Goal: Task Accomplishment & Management: Complete application form

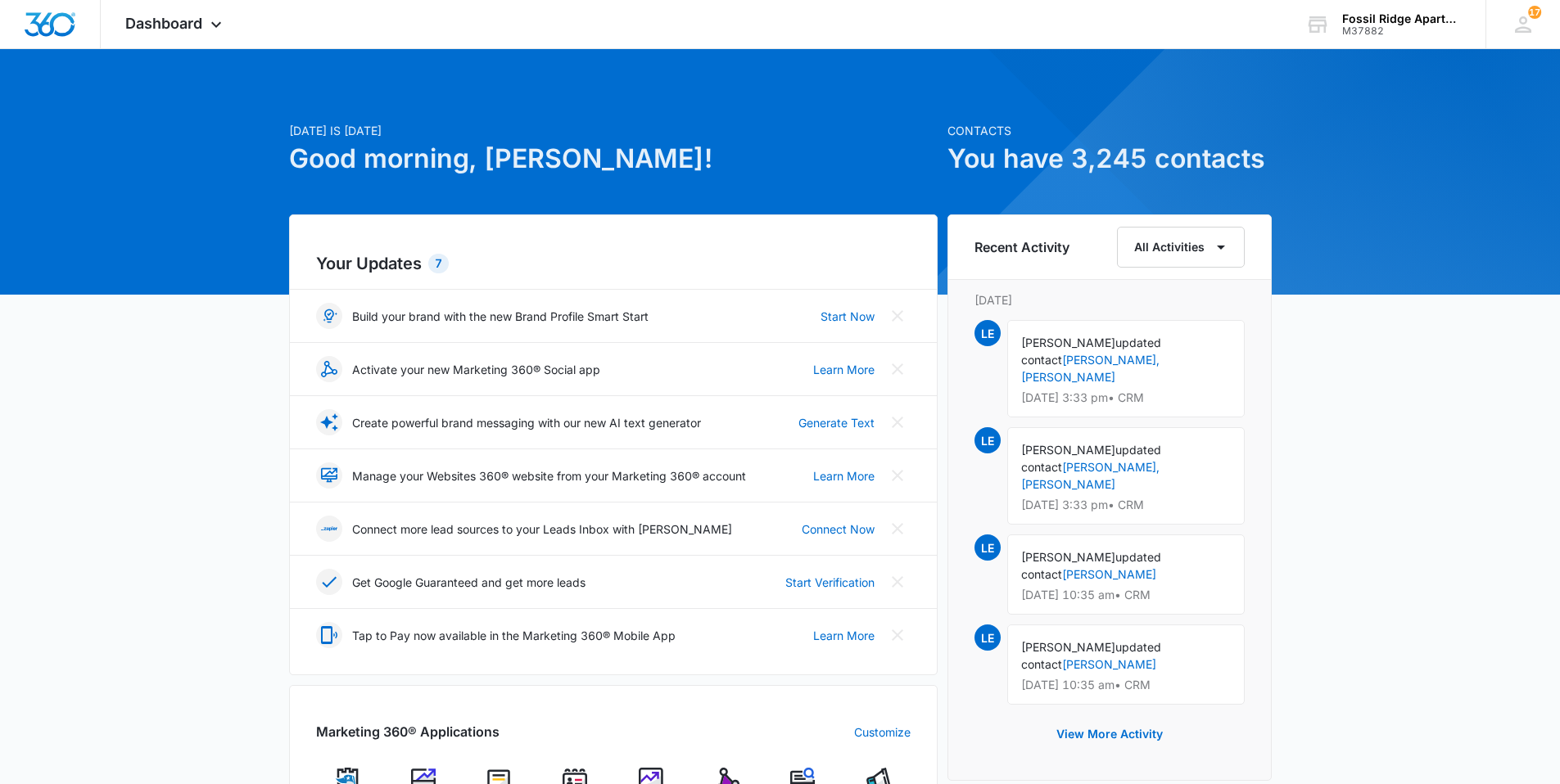
click at [567, 777] on img at bounding box center [575, 780] width 25 height 25
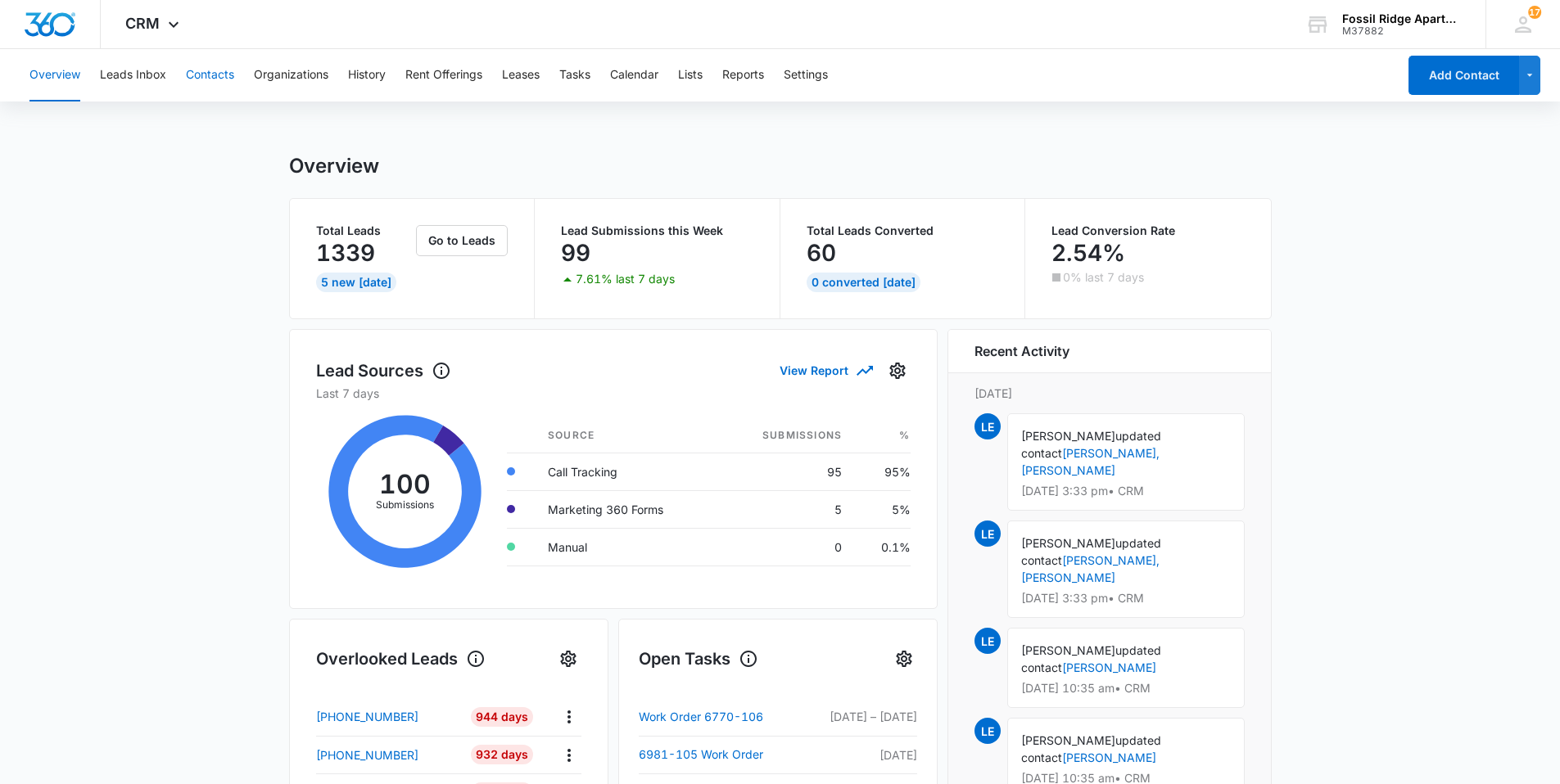
click at [201, 73] on button "Contacts" at bounding box center [210, 75] width 48 height 53
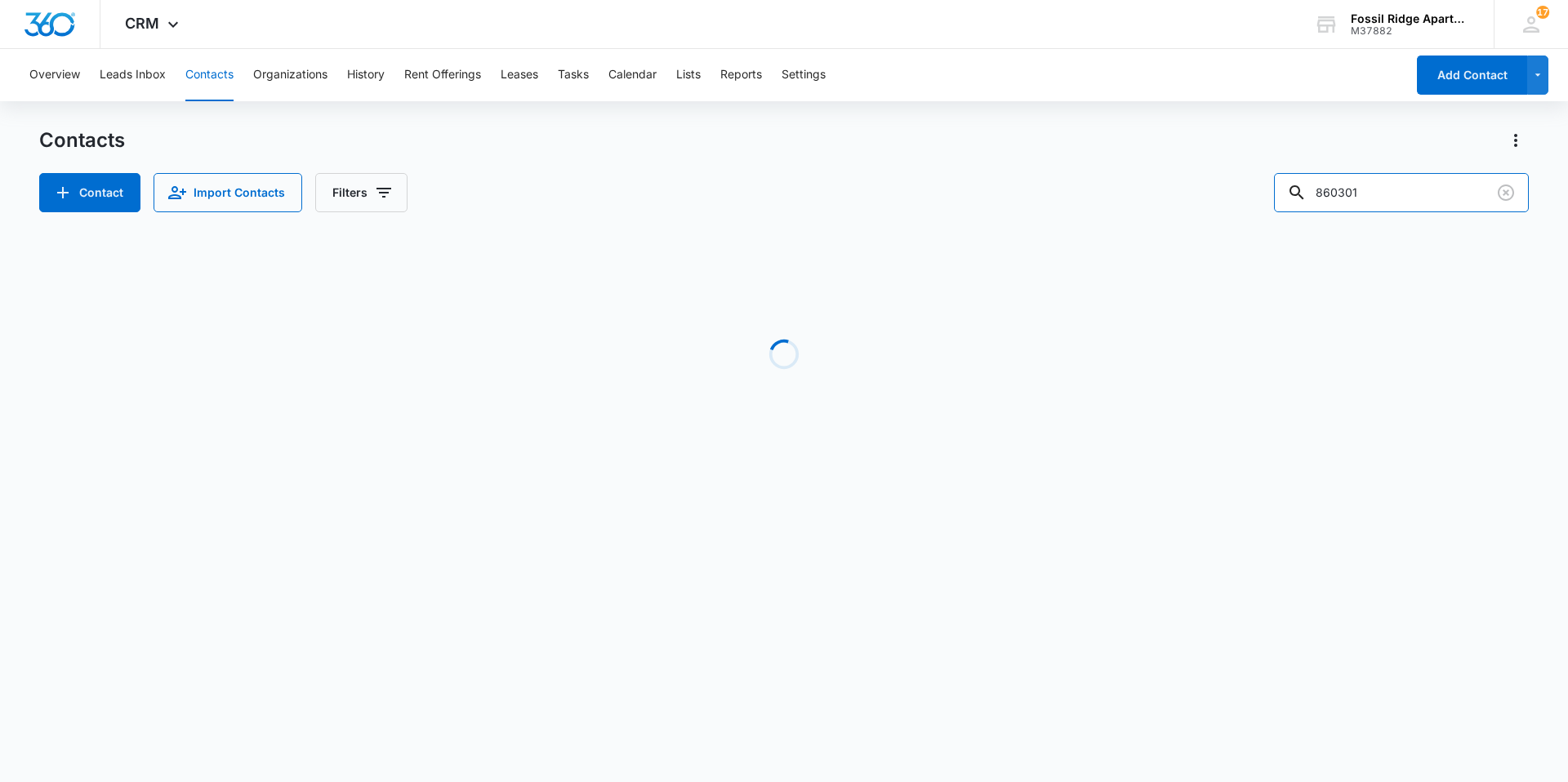
drag, startPoint x: 1384, startPoint y: 195, endPoint x: 1237, endPoint y: 221, distance: 149.3
click at [1239, 218] on div "Contacts Contact Import Contacts Filters 860301 Loading No Results" at bounding box center [783, 311] width 1490 height 369
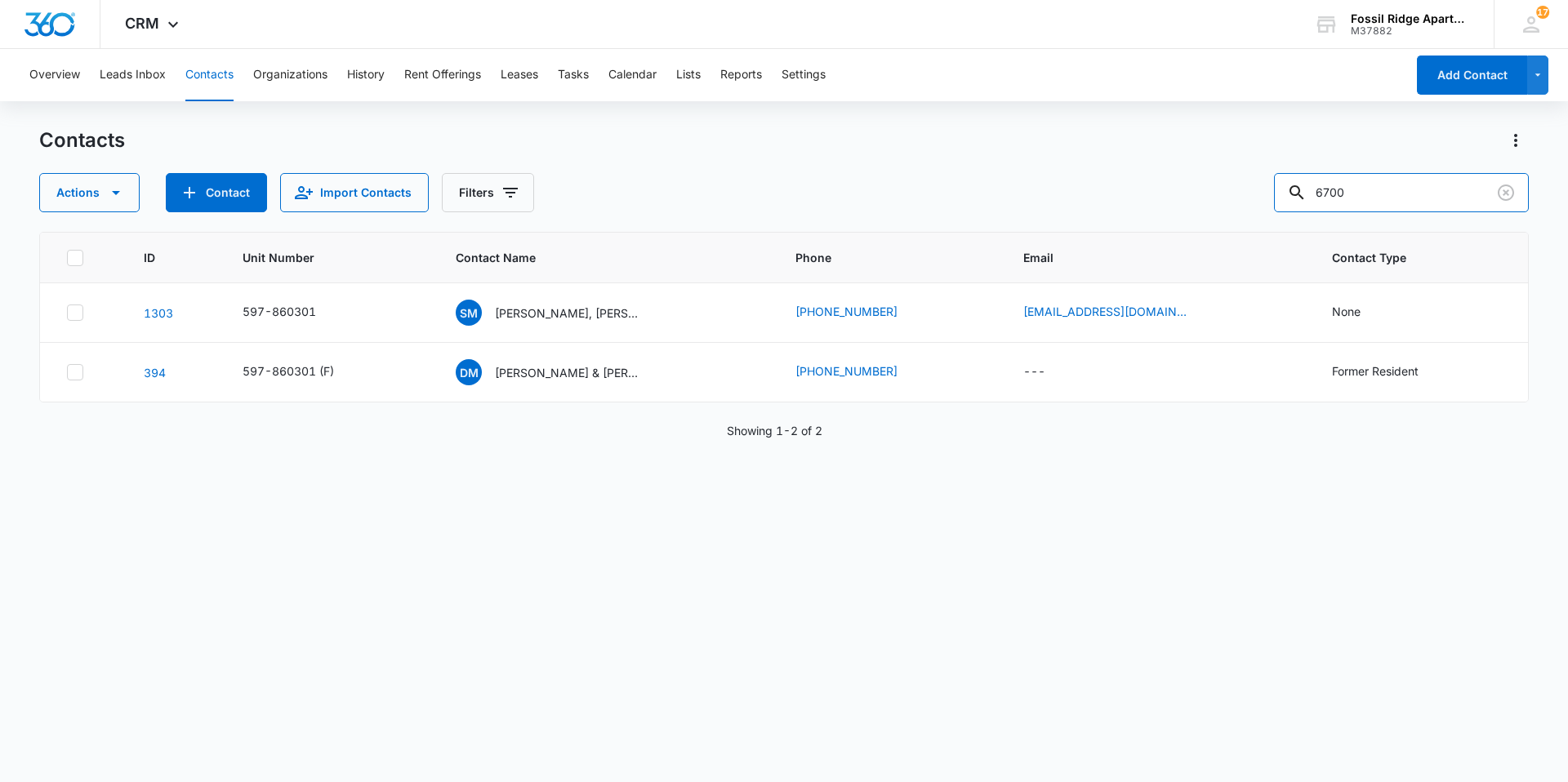
type input "6700"
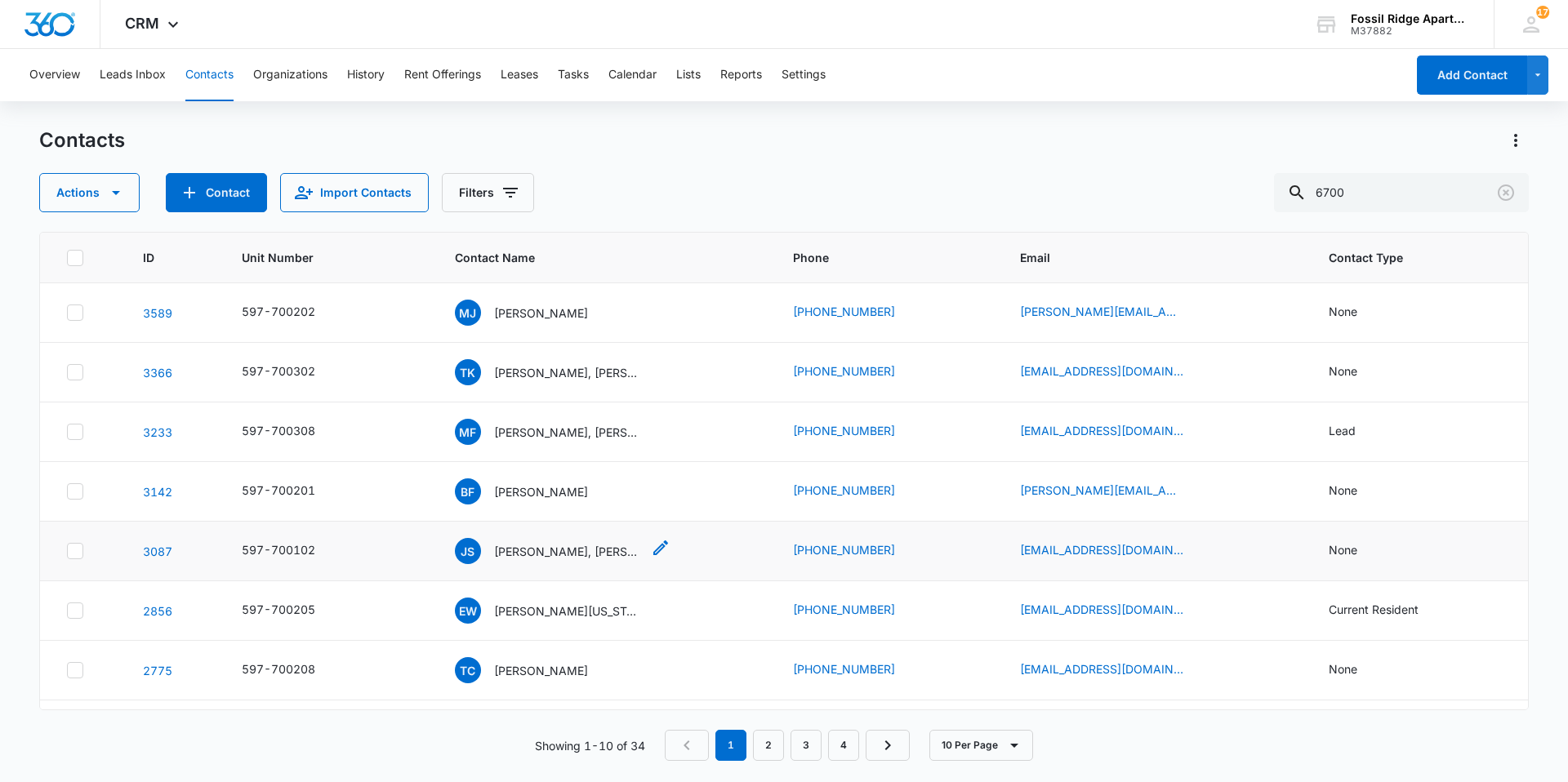
click at [548, 548] on p "Jason Sanchez, Jayden Gray" at bounding box center [567, 550] width 147 height 17
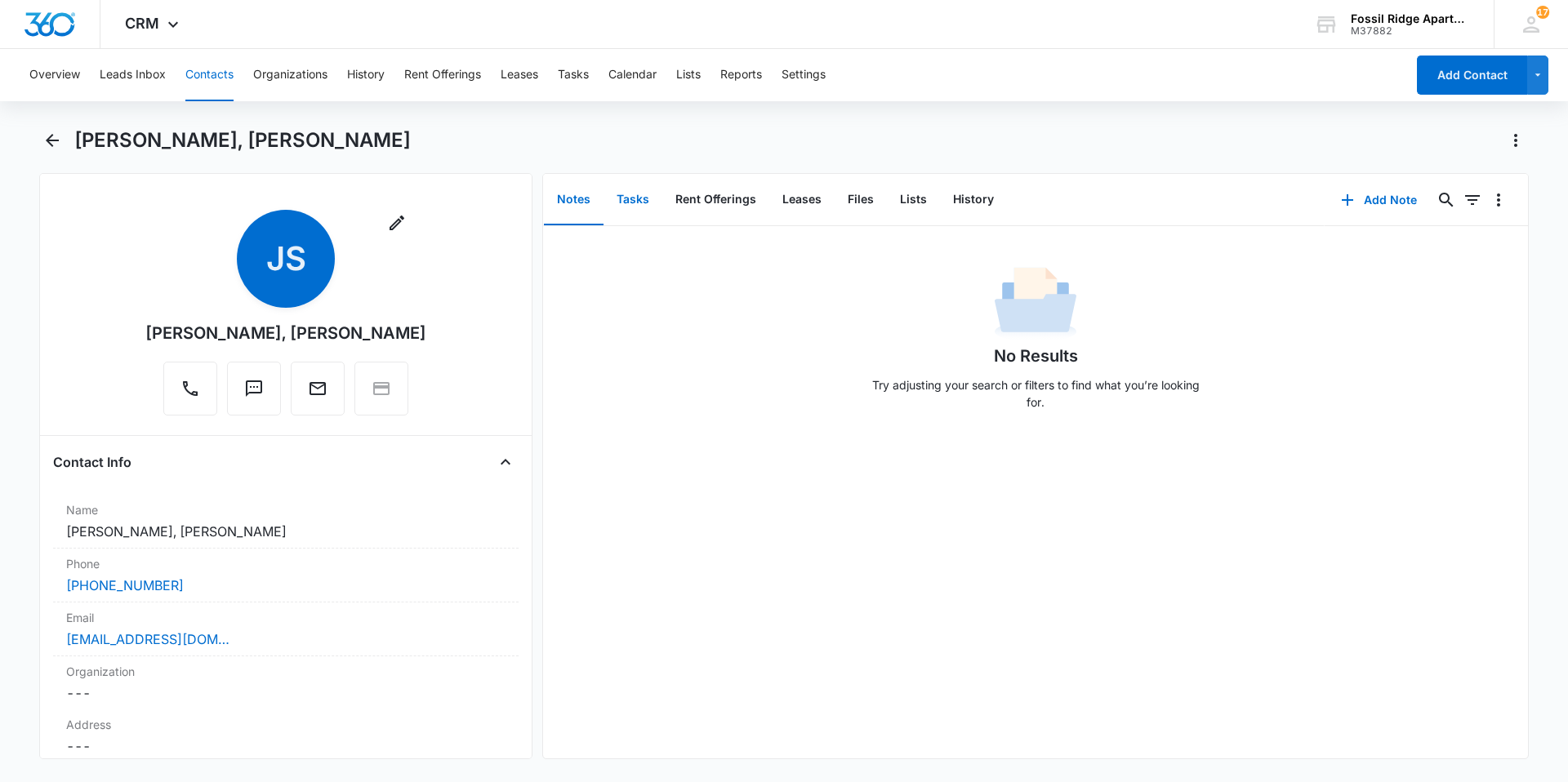
click at [631, 204] on button "Tasks" at bounding box center [632, 200] width 59 height 51
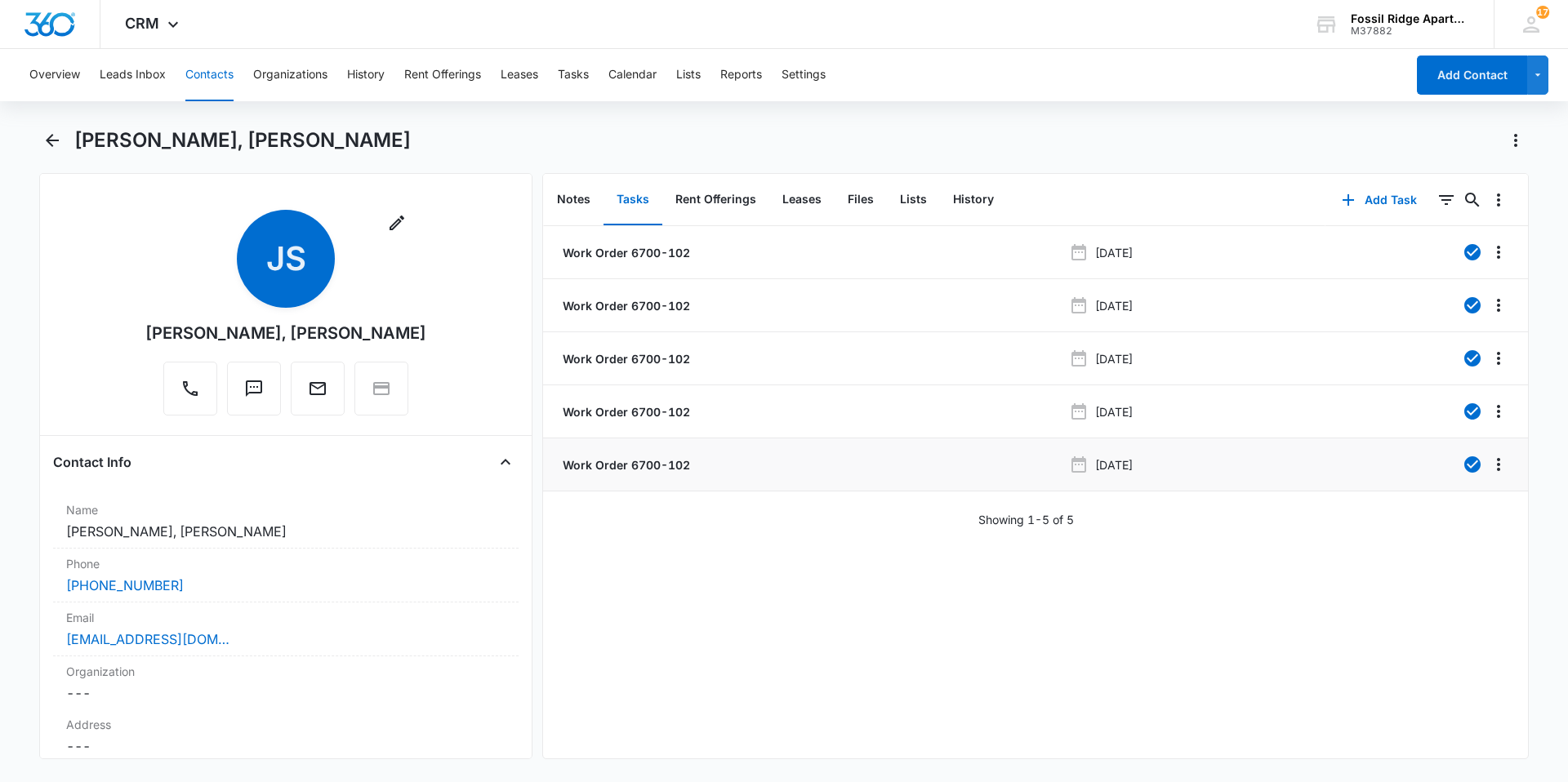
click at [596, 464] on p "Work Order 6700-102" at bounding box center [624, 464] width 130 height 17
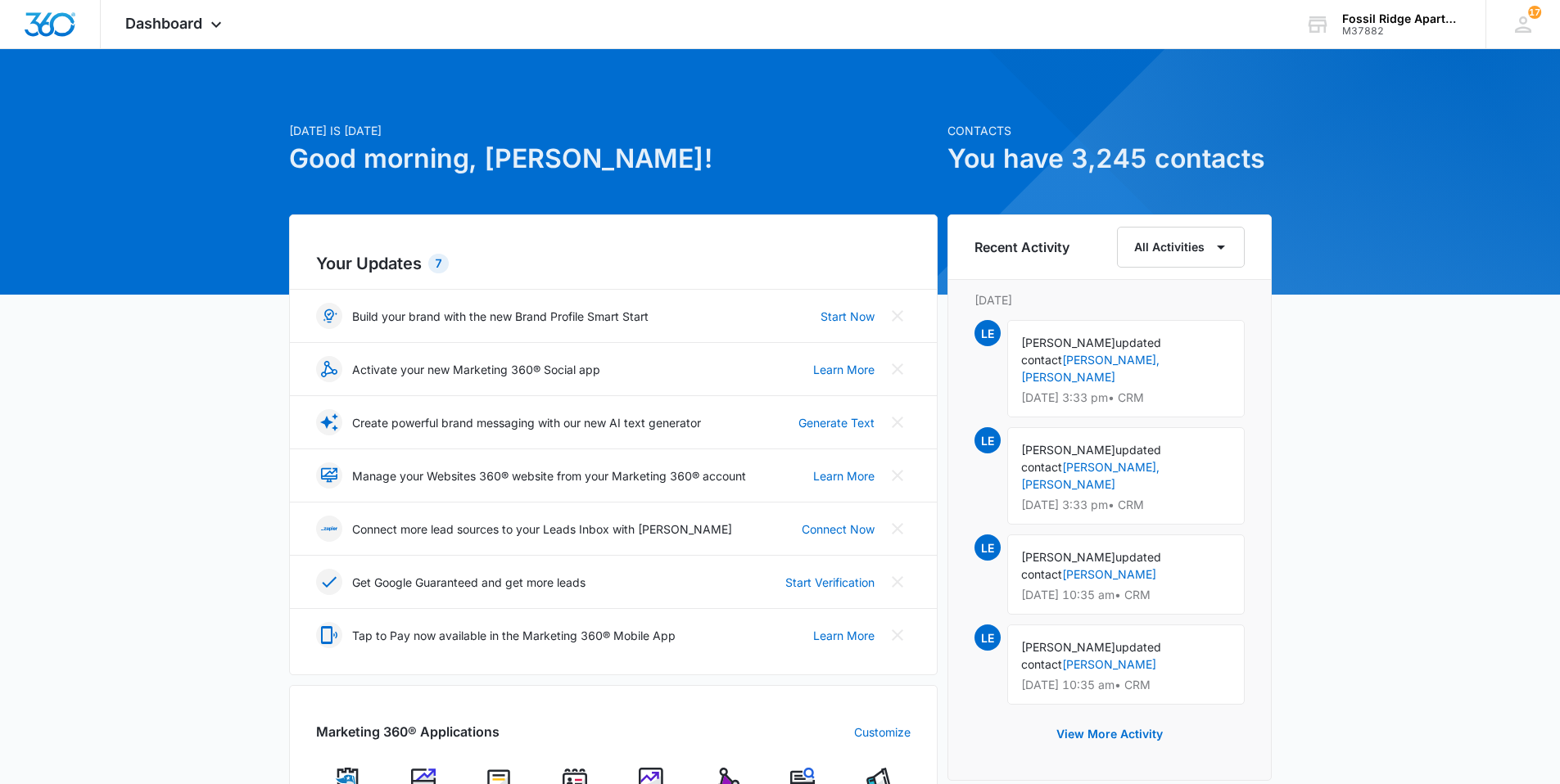
click at [577, 779] on img at bounding box center [575, 780] width 25 height 25
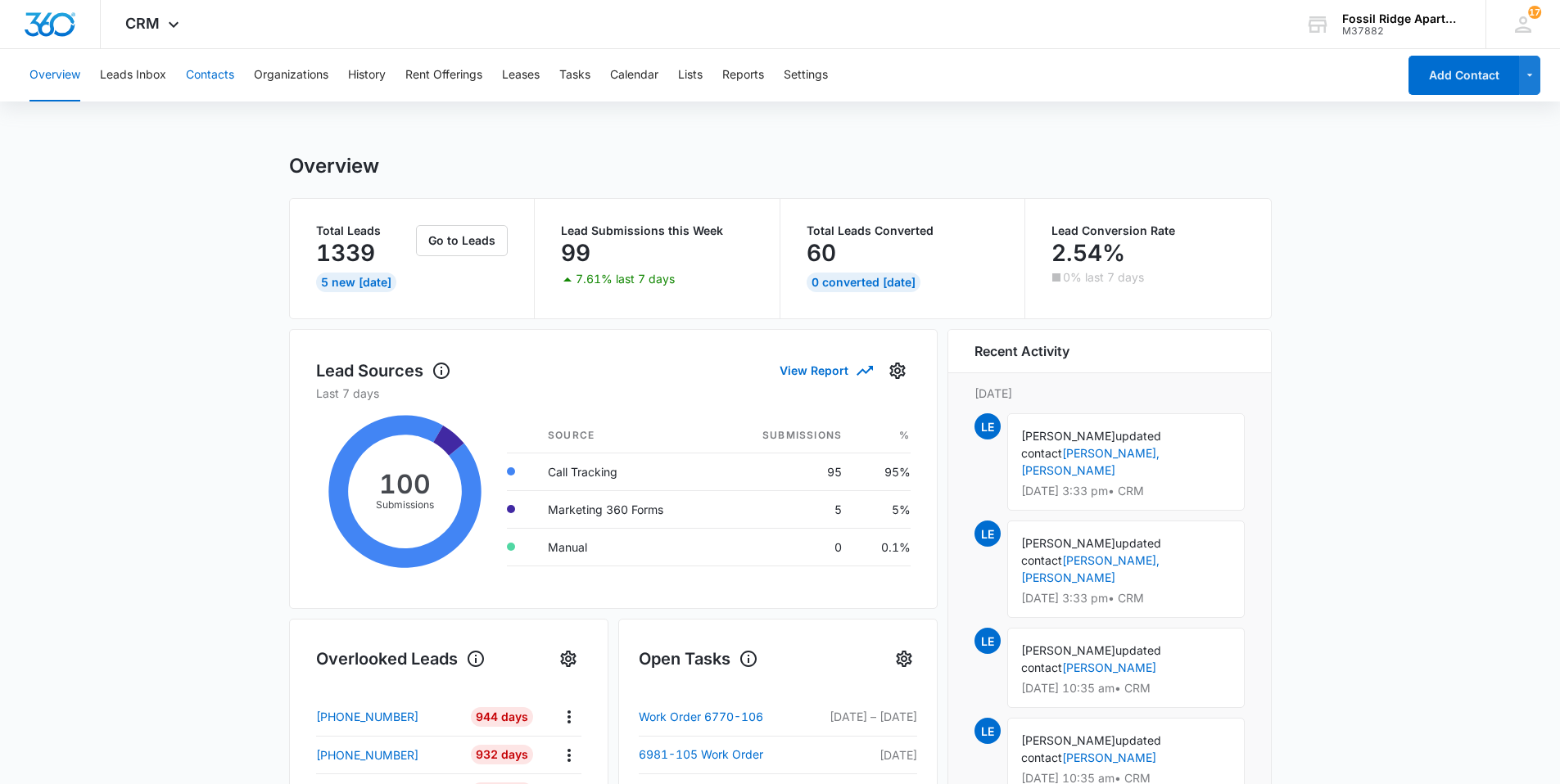
click at [210, 71] on button "Contacts" at bounding box center [210, 75] width 48 height 53
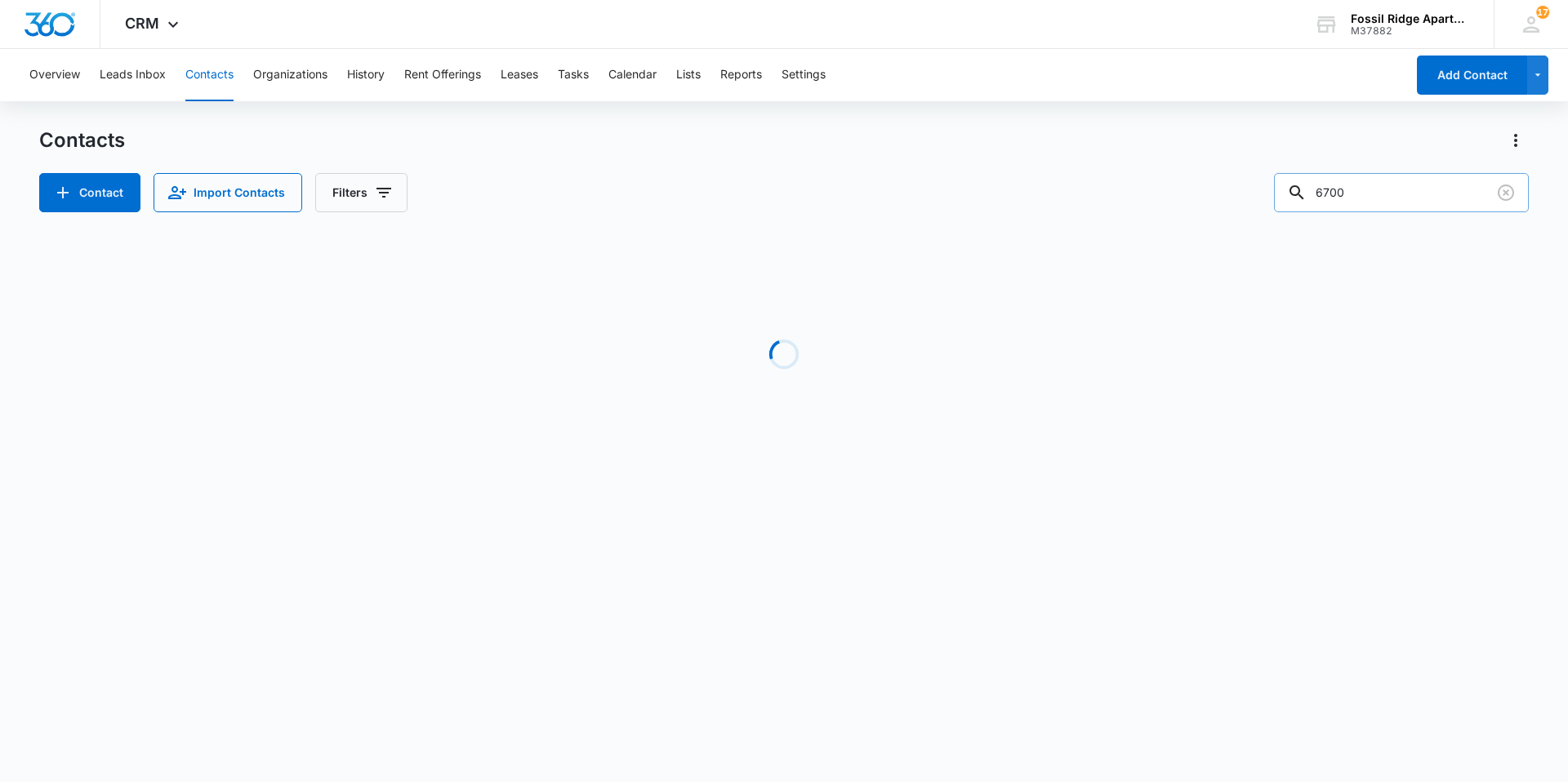
drag, startPoint x: 1395, startPoint y: 186, endPoint x: 1294, endPoint y: 203, distance: 102.4
click at [1294, 201] on input "6700" at bounding box center [1401, 192] width 254 height 39
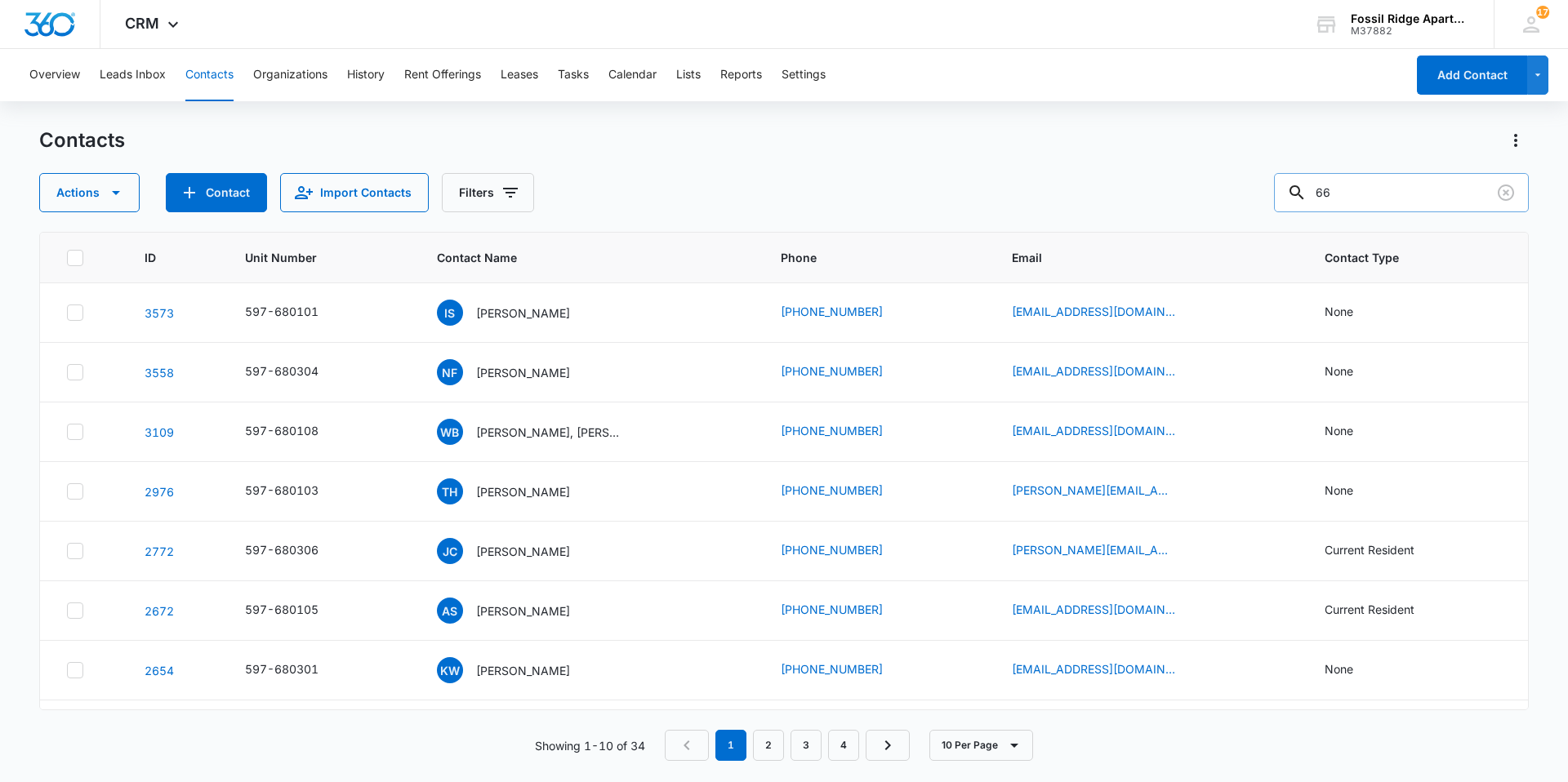
type input "6"
type input "680204"
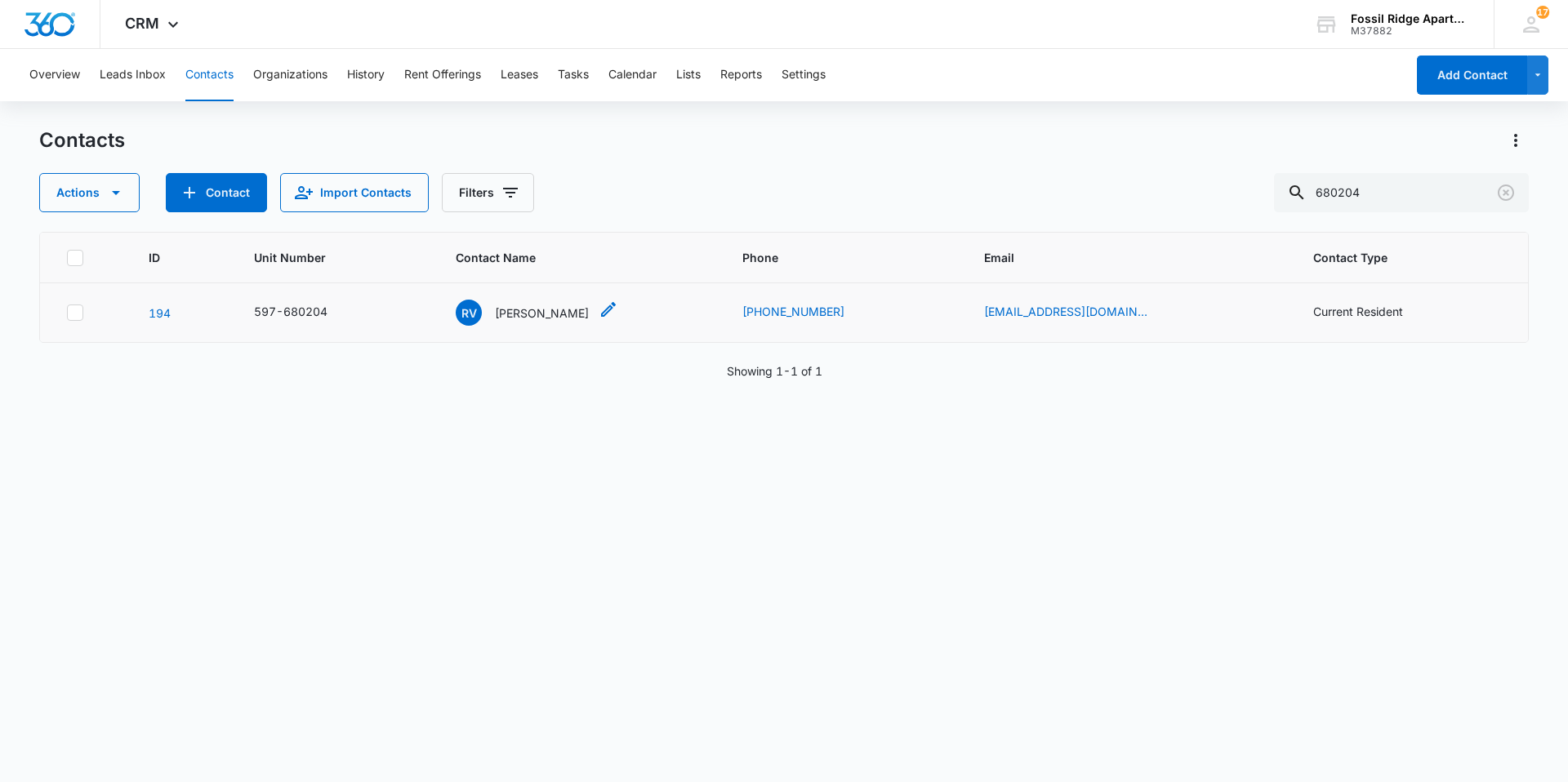
click at [539, 312] on p "Rachel Vaughan" at bounding box center [542, 313] width 93 height 17
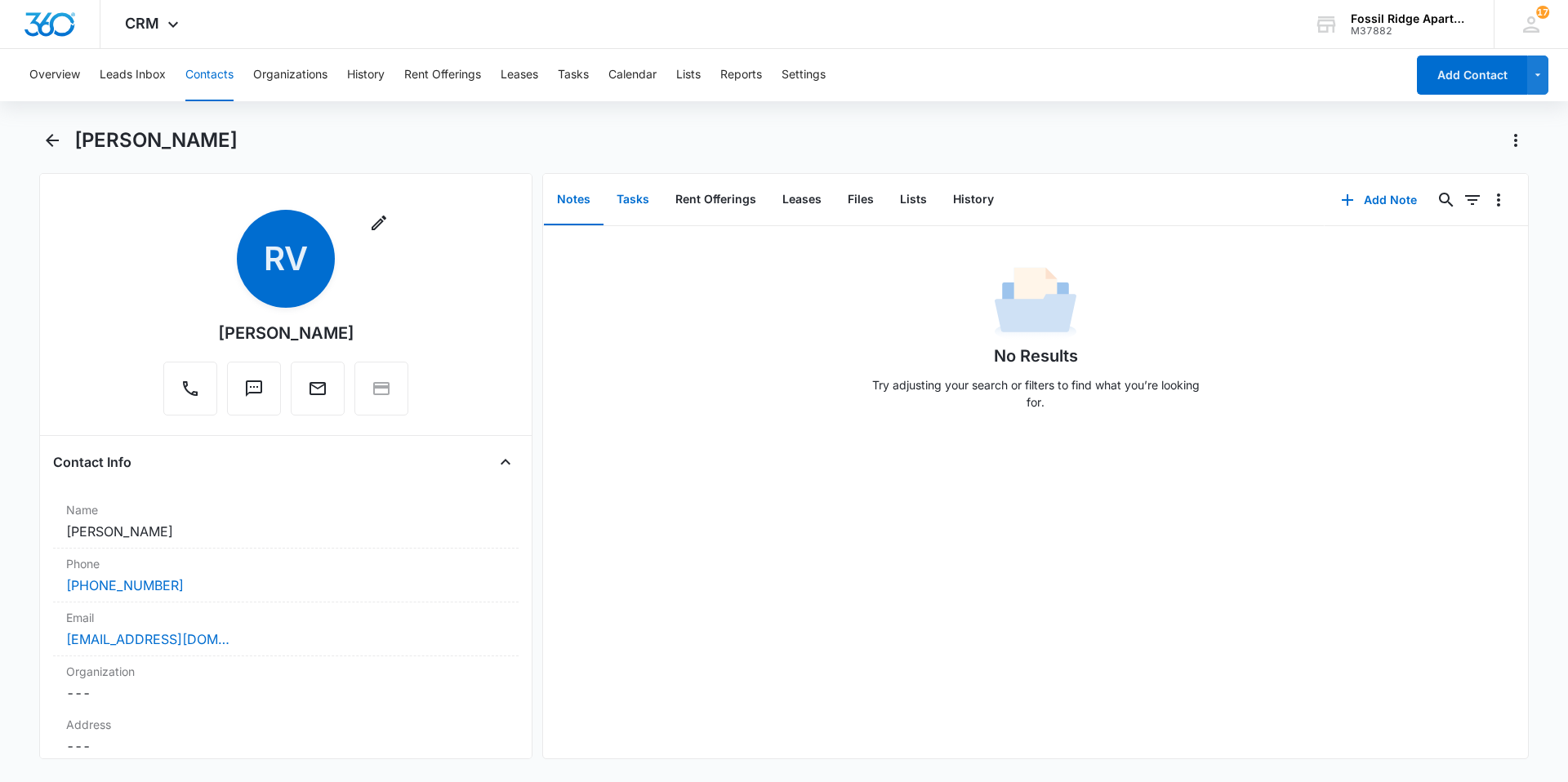
click at [627, 200] on button "Tasks" at bounding box center [632, 200] width 59 height 51
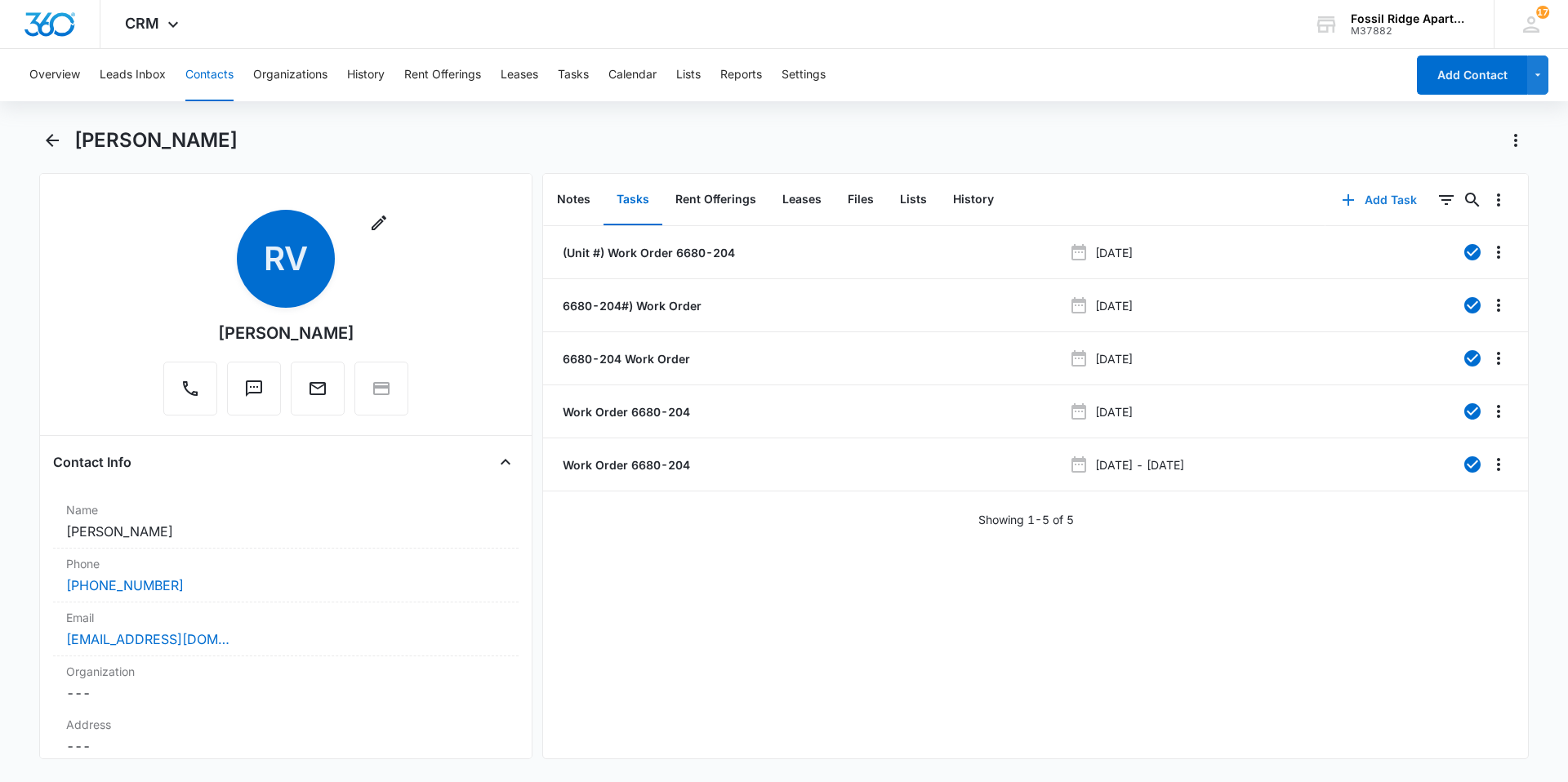
click at [1342, 200] on icon "button" at bounding box center [1348, 201] width 12 height 12
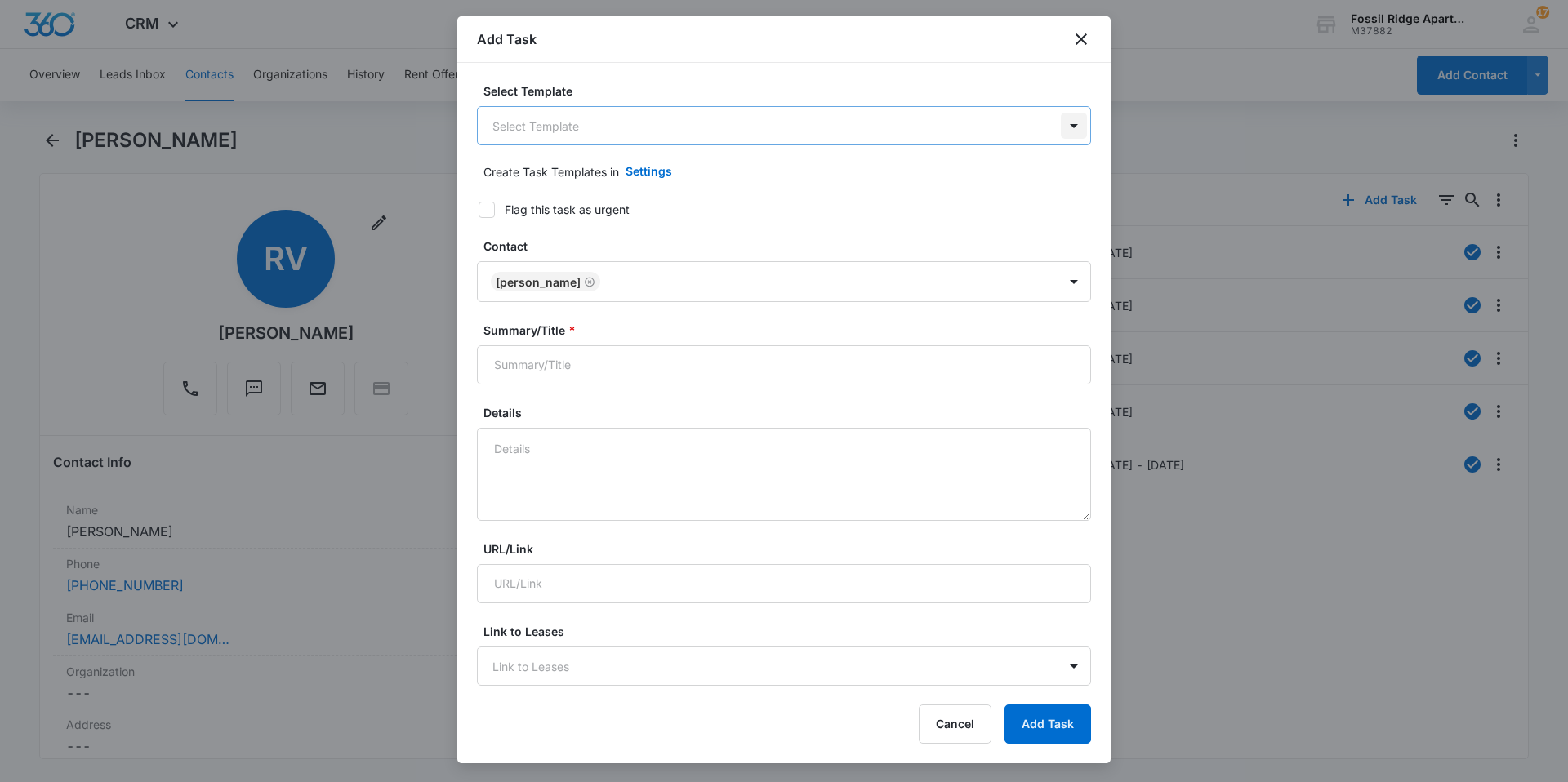
click at [1059, 126] on body "CRM Apps Reputation Websites Forms CRM Email Social Content Ads Intelligence Fi…" at bounding box center [784, 391] width 1568 height 782
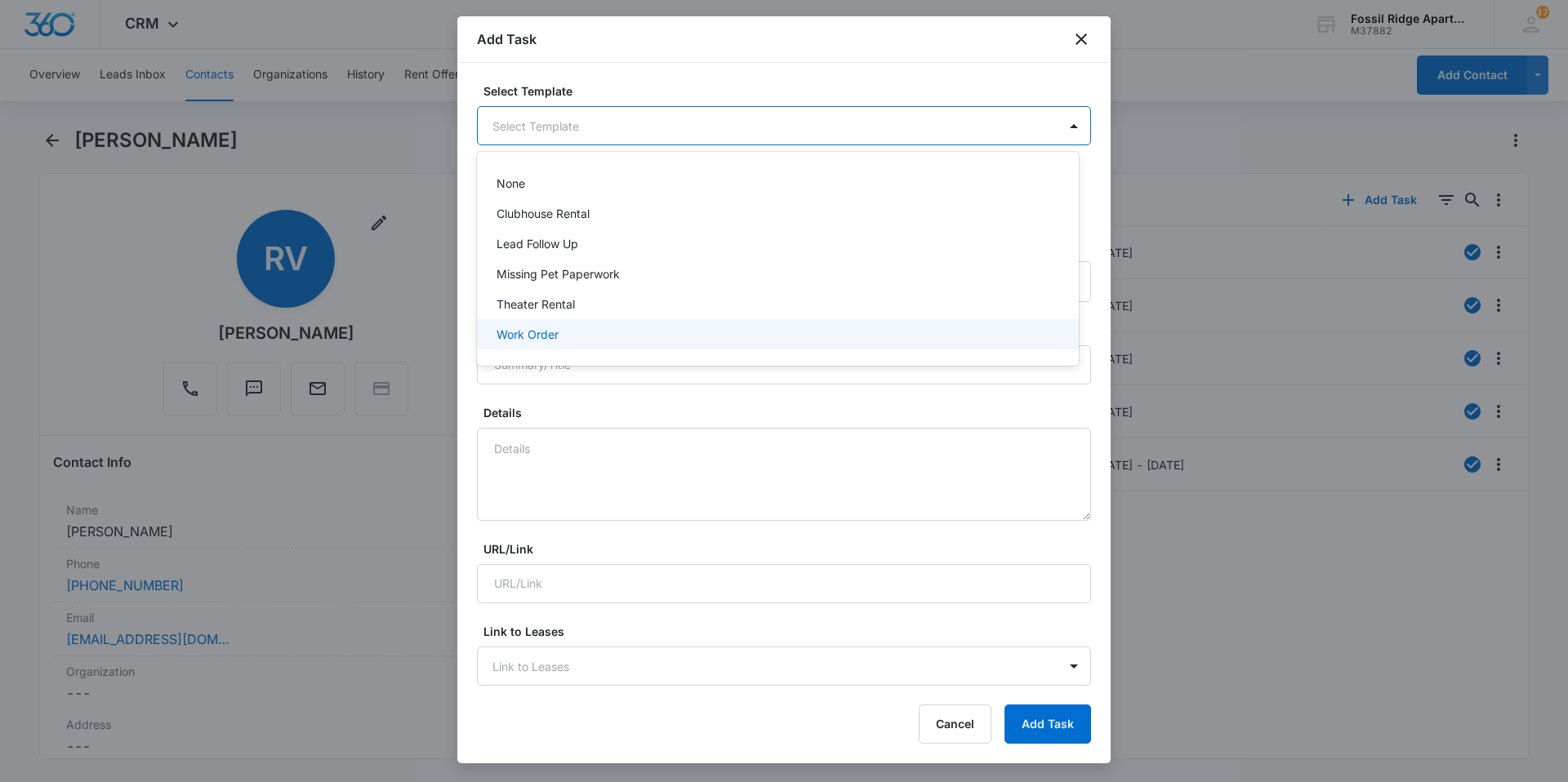
click at [512, 332] on p "Work Order" at bounding box center [528, 334] width 62 height 17
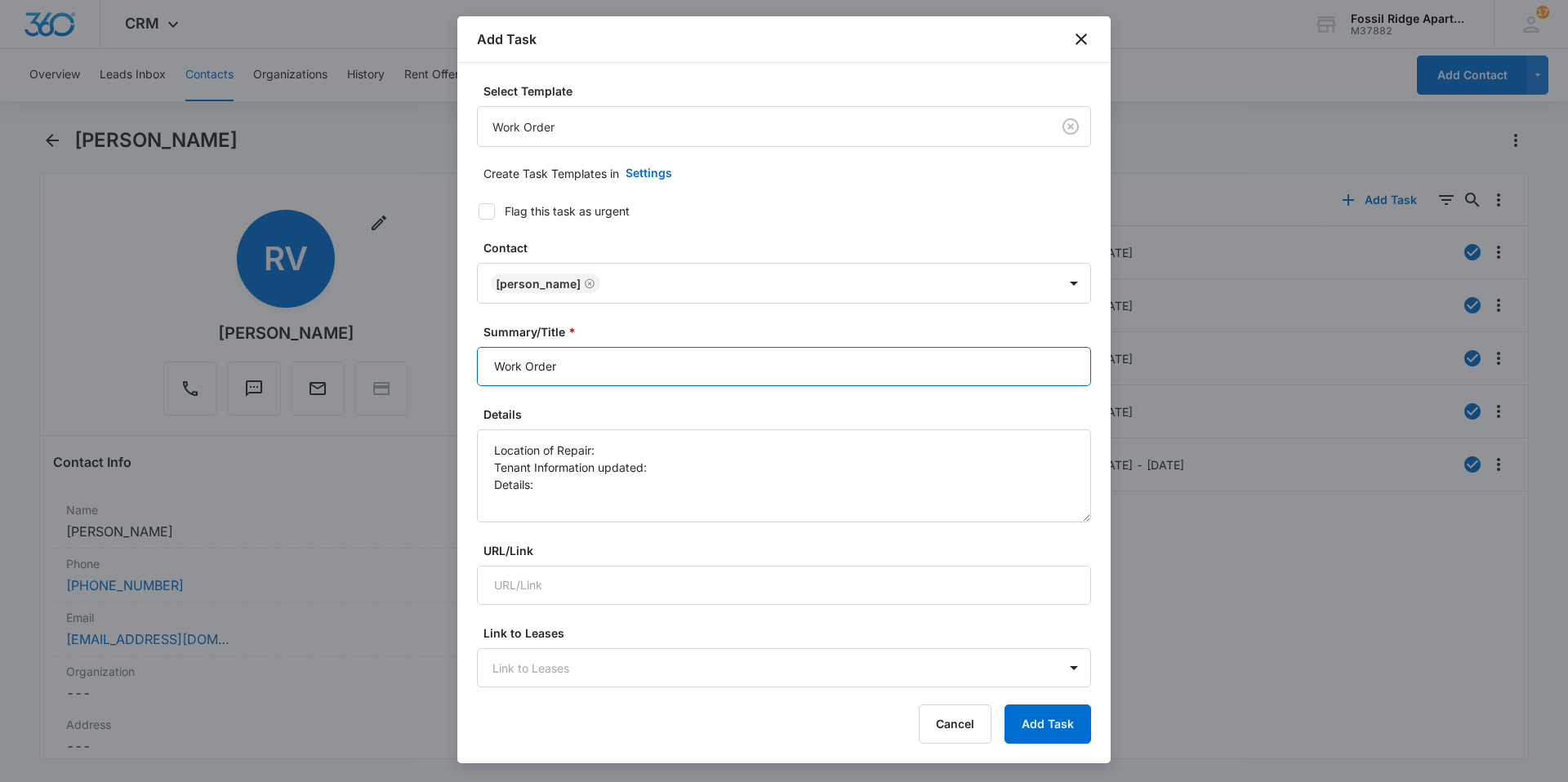
click at [579, 366] on input "Work Order" at bounding box center [784, 366] width 614 height 39
type input "Work Order 6680-204"
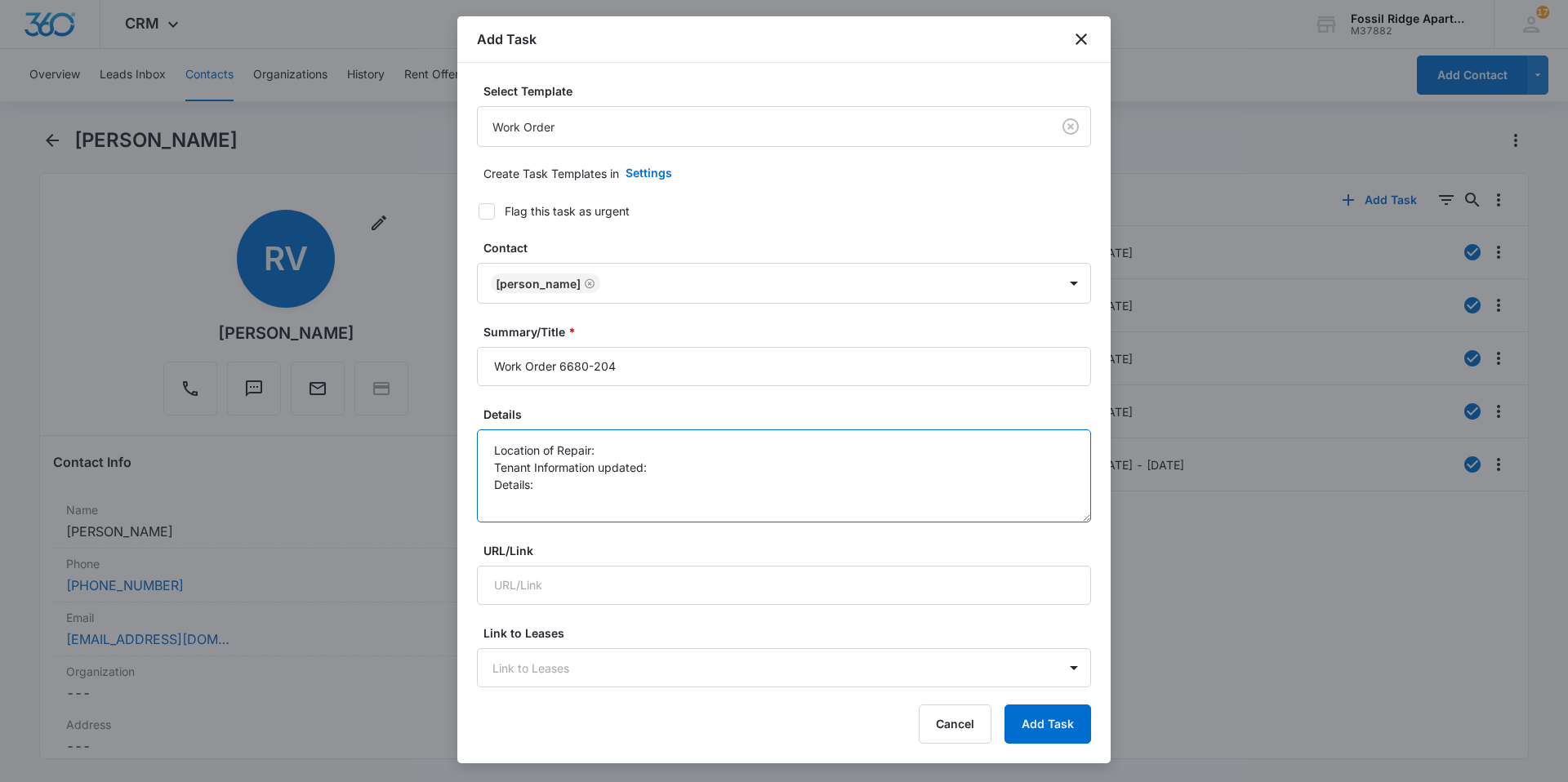
click at [607, 441] on textarea "Location of Repair: Tenant Information updated: Details:" at bounding box center [784, 476] width 614 height 93
click at [662, 463] on textarea "Location of Repair: kitchen Tenant Information updated: Details:" at bounding box center [784, 476] width 614 height 93
click at [549, 483] on textarea "Location of Repair: kitchen Tenant Information updated: yes Details:" at bounding box center [784, 476] width 614 height 93
type textarea "Location of Repair: kitchen Tenant Information updated: yes Details: faucet is …"
click at [483, 213] on icon at bounding box center [487, 211] width 10 height 7
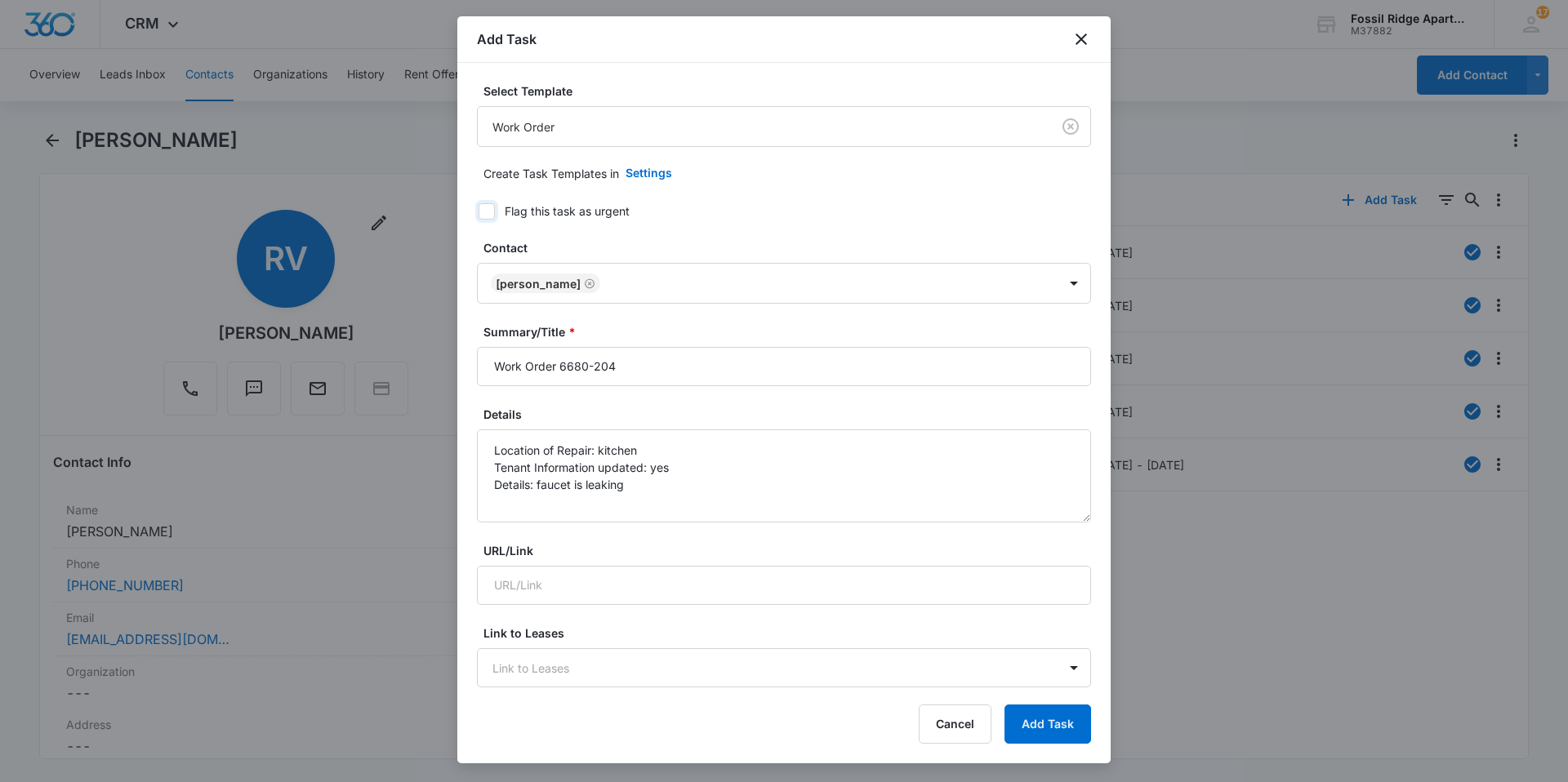
click at [479, 213] on input "Flag this task as urgent" at bounding box center [473, 212] width 12 height 12
checkbox input "true"
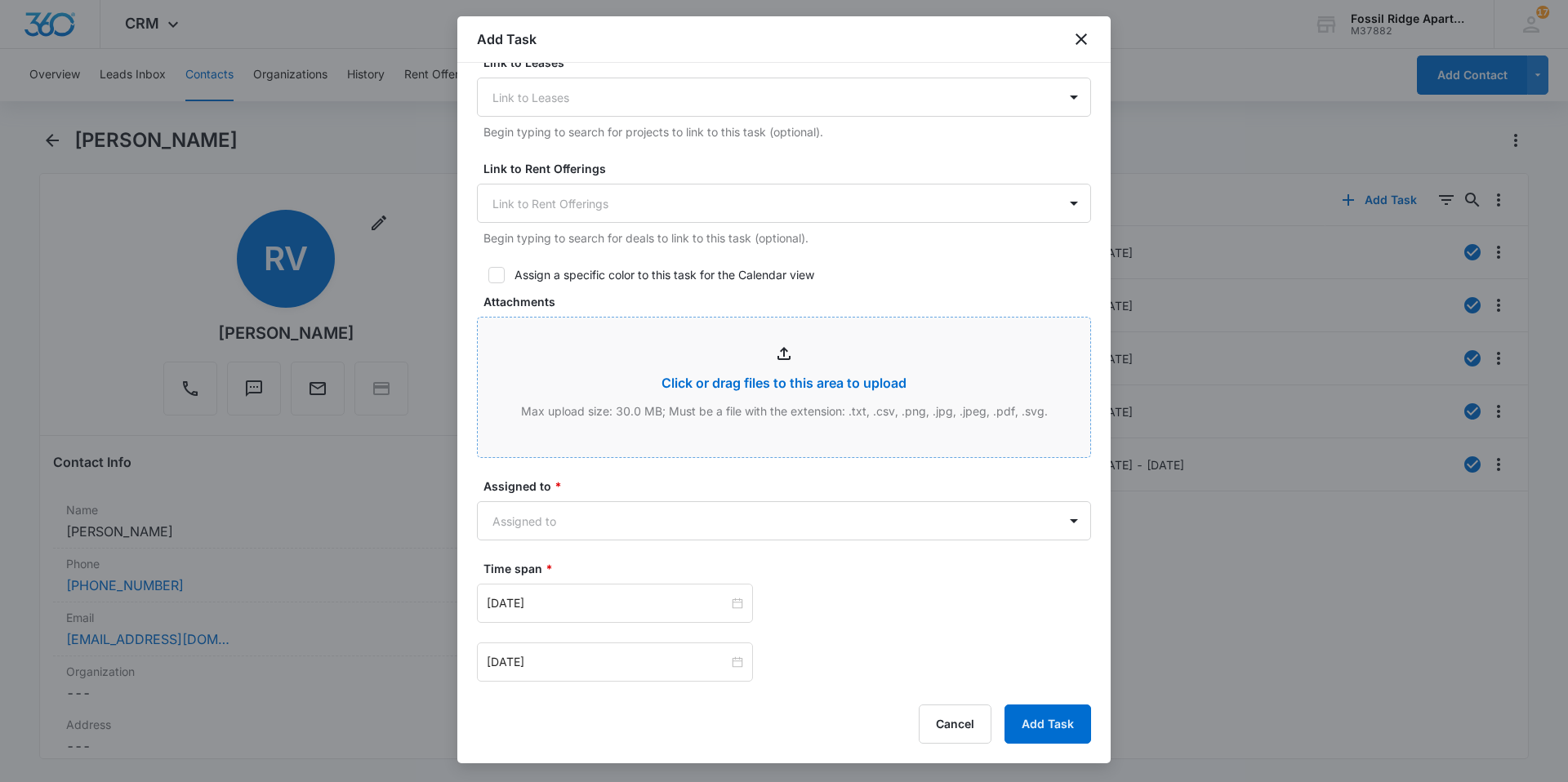
scroll to position [571, 0]
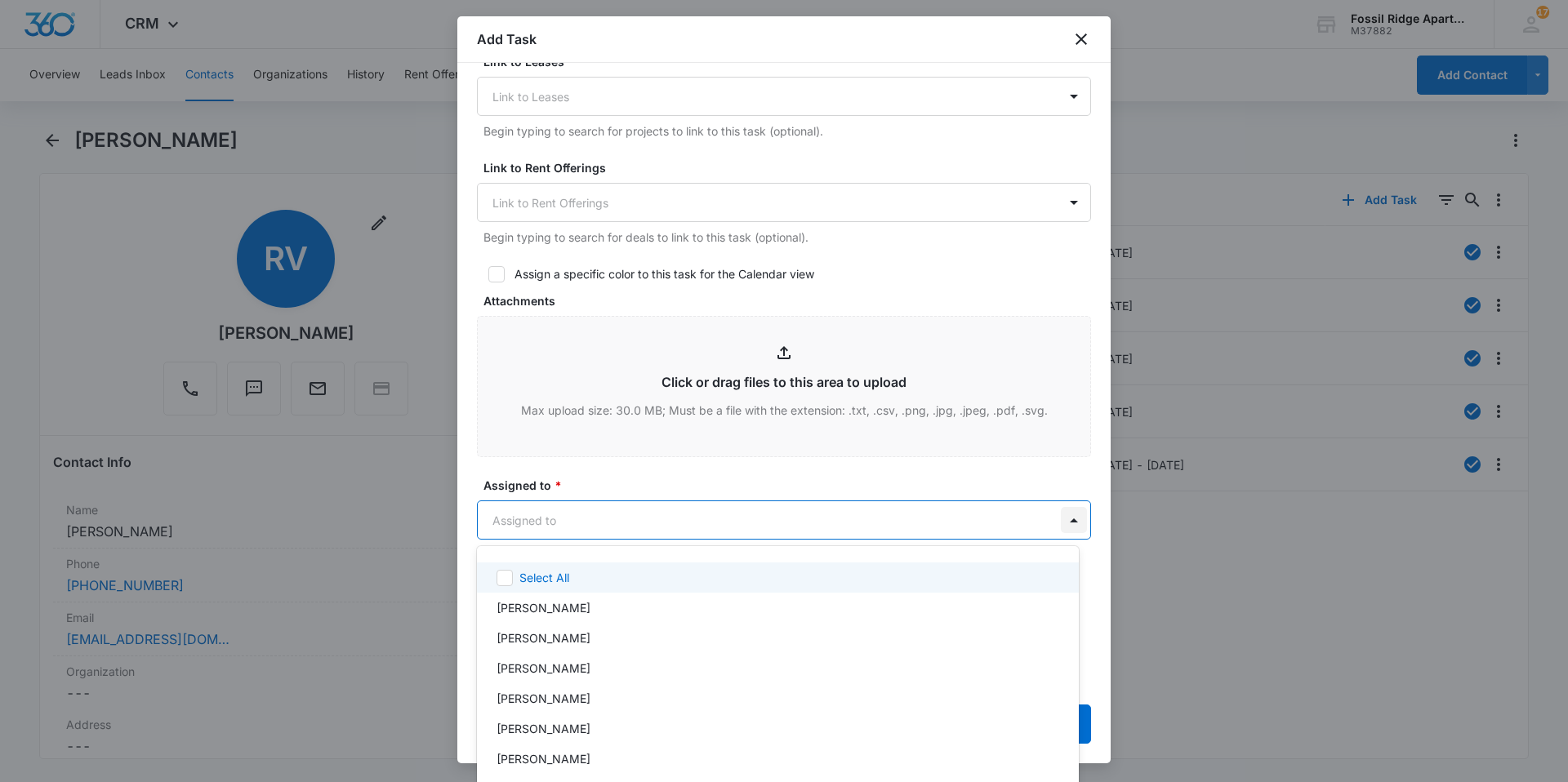
click at [1055, 520] on body "CRM Apps Reputation Websites Forms CRM Email Social Content Ads Intelligence Fi…" at bounding box center [784, 391] width 1568 height 782
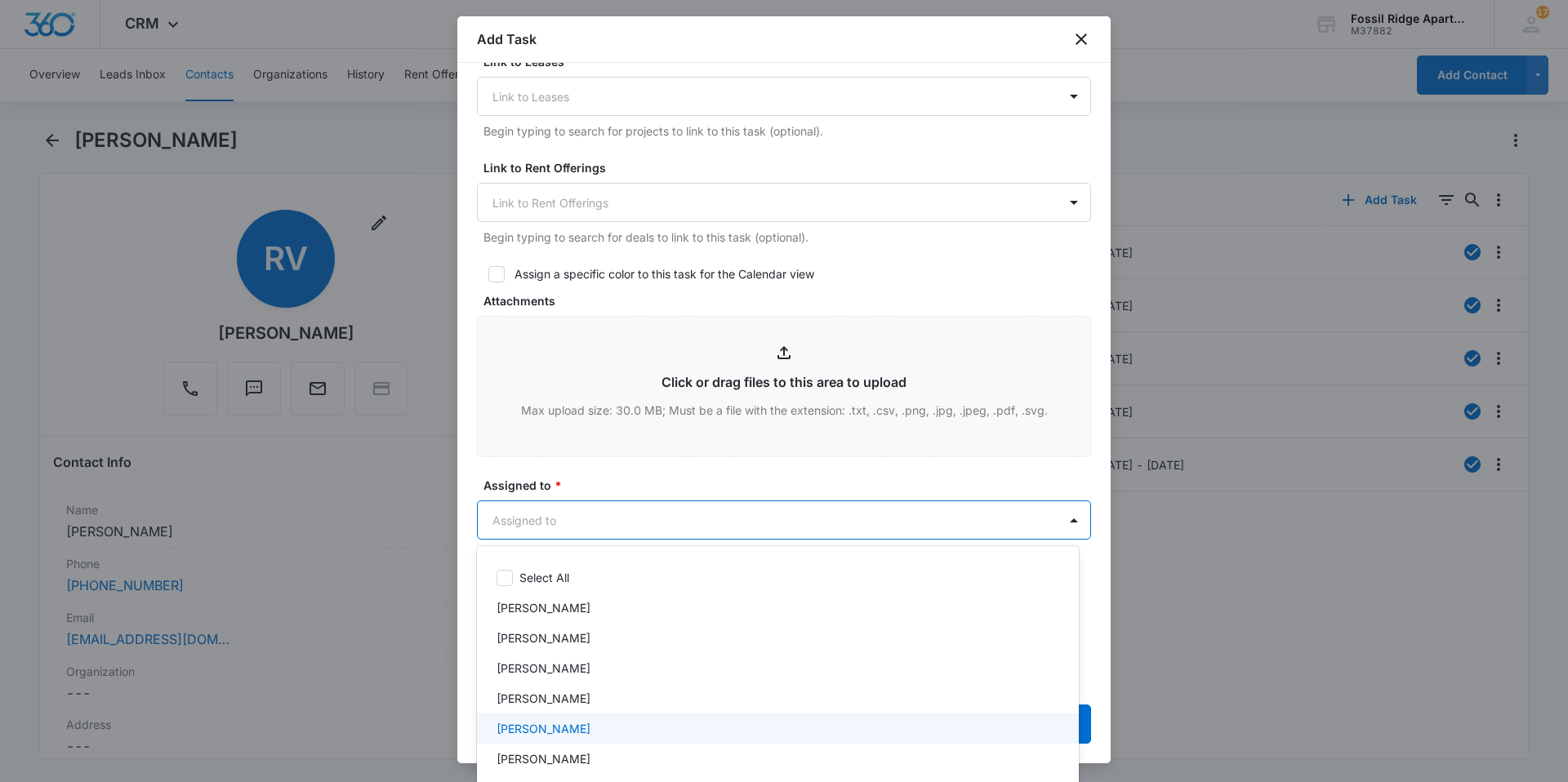
drag, startPoint x: 538, startPoint y: 729, endPoint x: 652, endPoint y: 609, distance: 165.5
click at [538, 728] on p "Colton Loe" at bounding box center [544, 728] width 93 height 17
click at [691, 514] on div at bounding box center [784, 391] width 1568 height 782
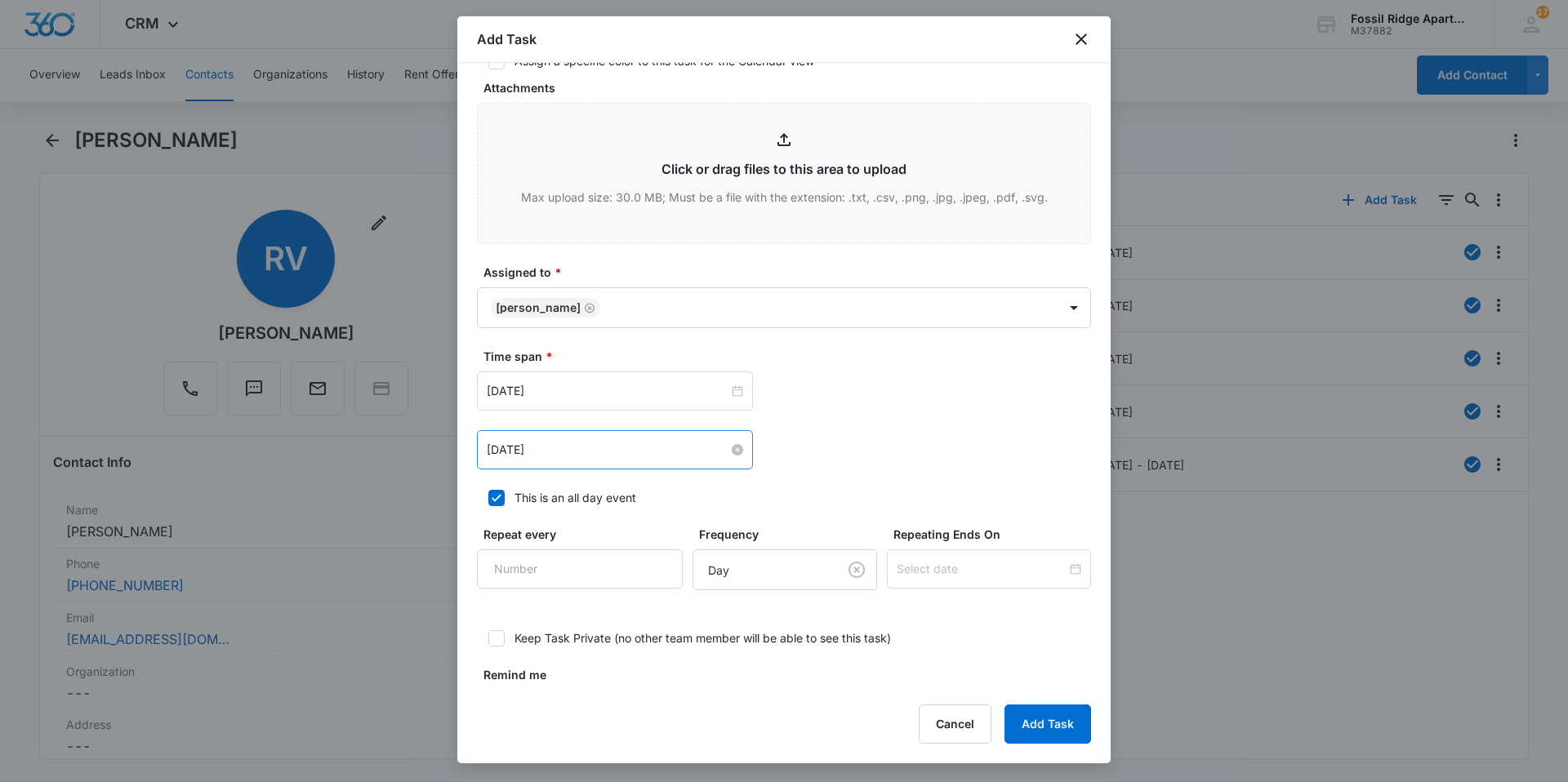
scroll to position [817, 0]
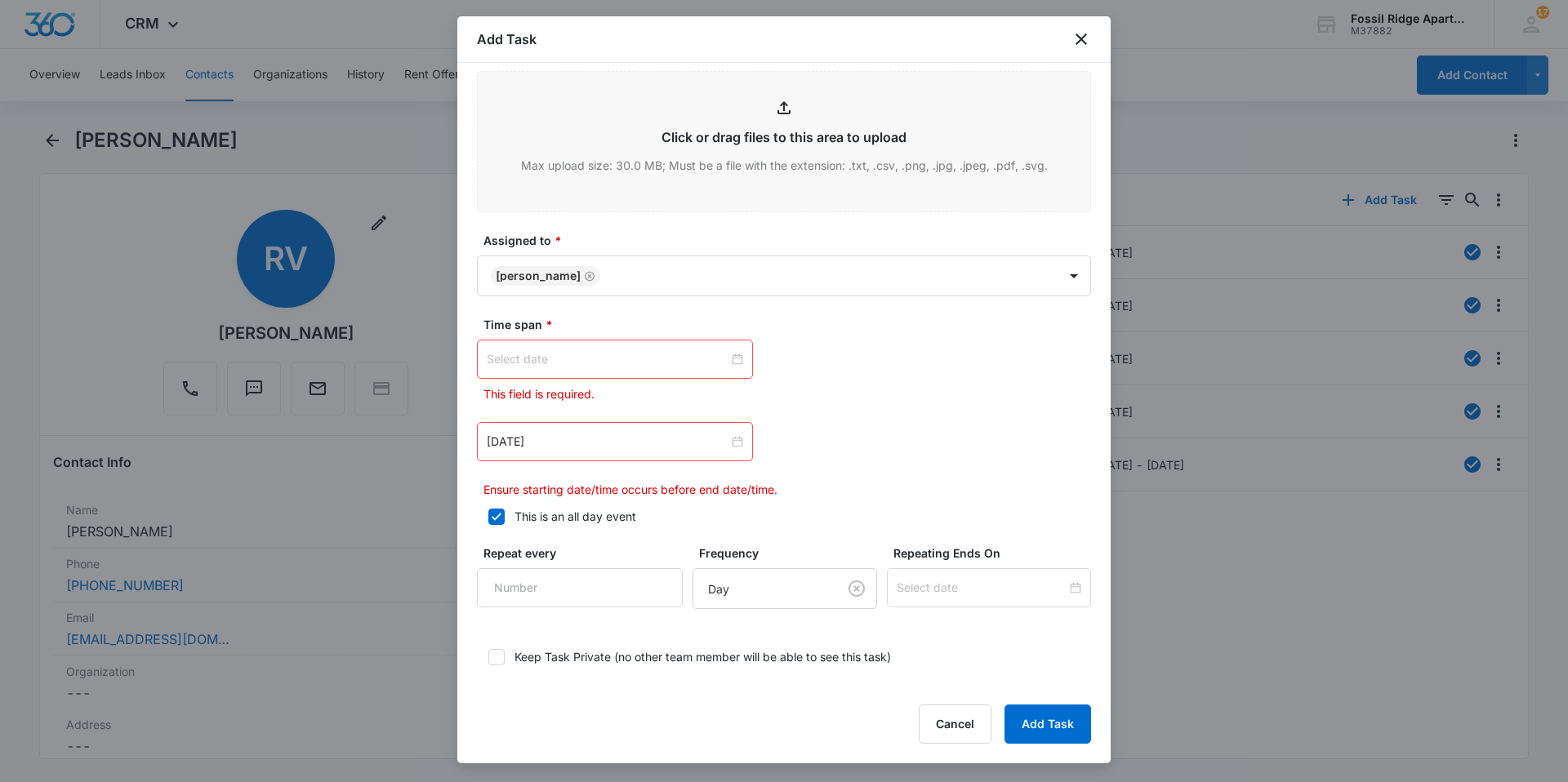
click at [733, 355] on div at bounding box center [615, 360] width 256 height 18
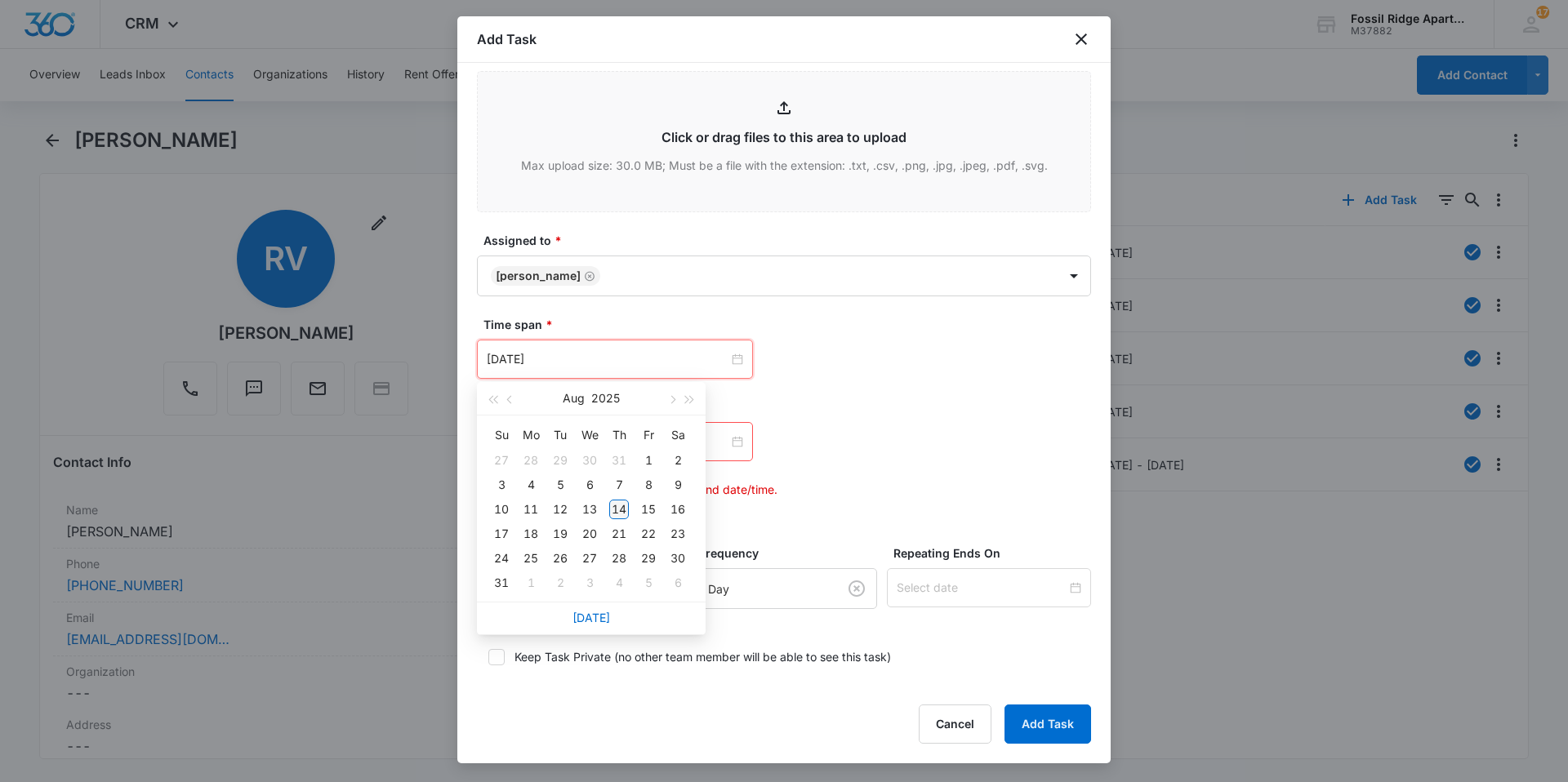
type input "Aug 14, 2025"
click at [621, 508] on div "14" at bounding box center [619, 510] width 20 height 20
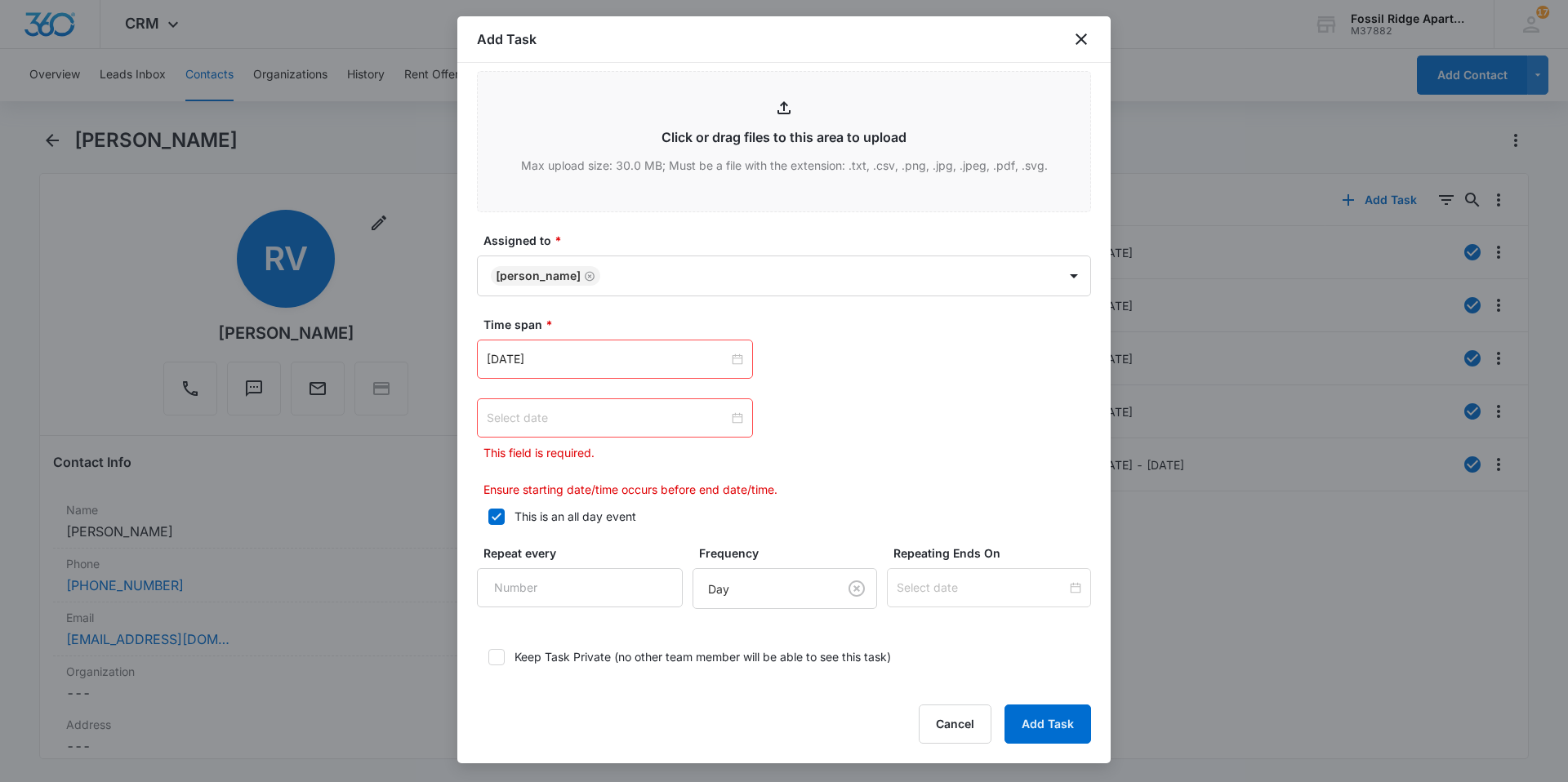
click at [730, 419] on div at bounding box center [615, 418] width 256 height 18
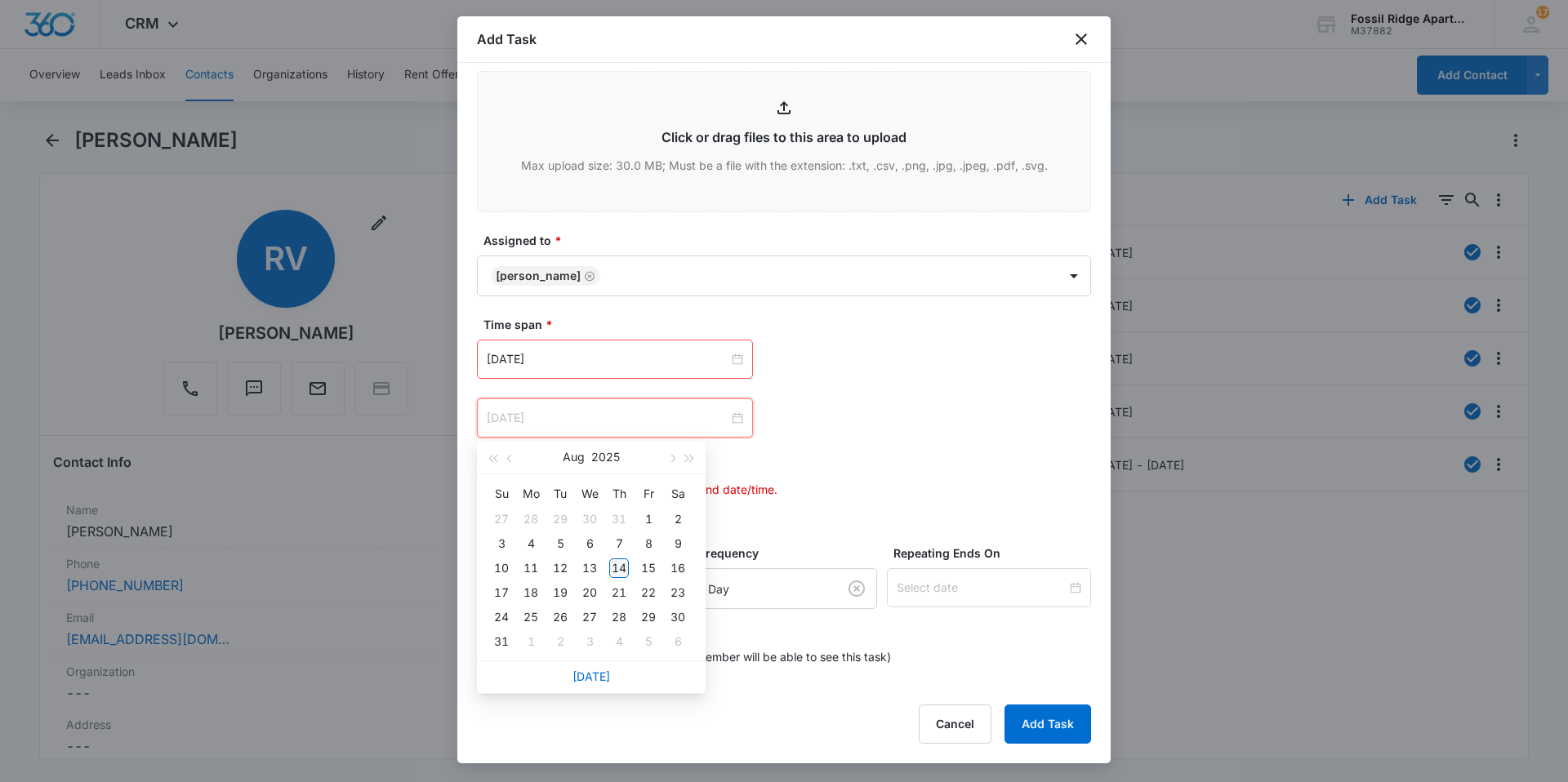
type input "Aug 14, 2025"
click at [618, 564] on div "14" at bounding box center [619, 568] width 20 height 20
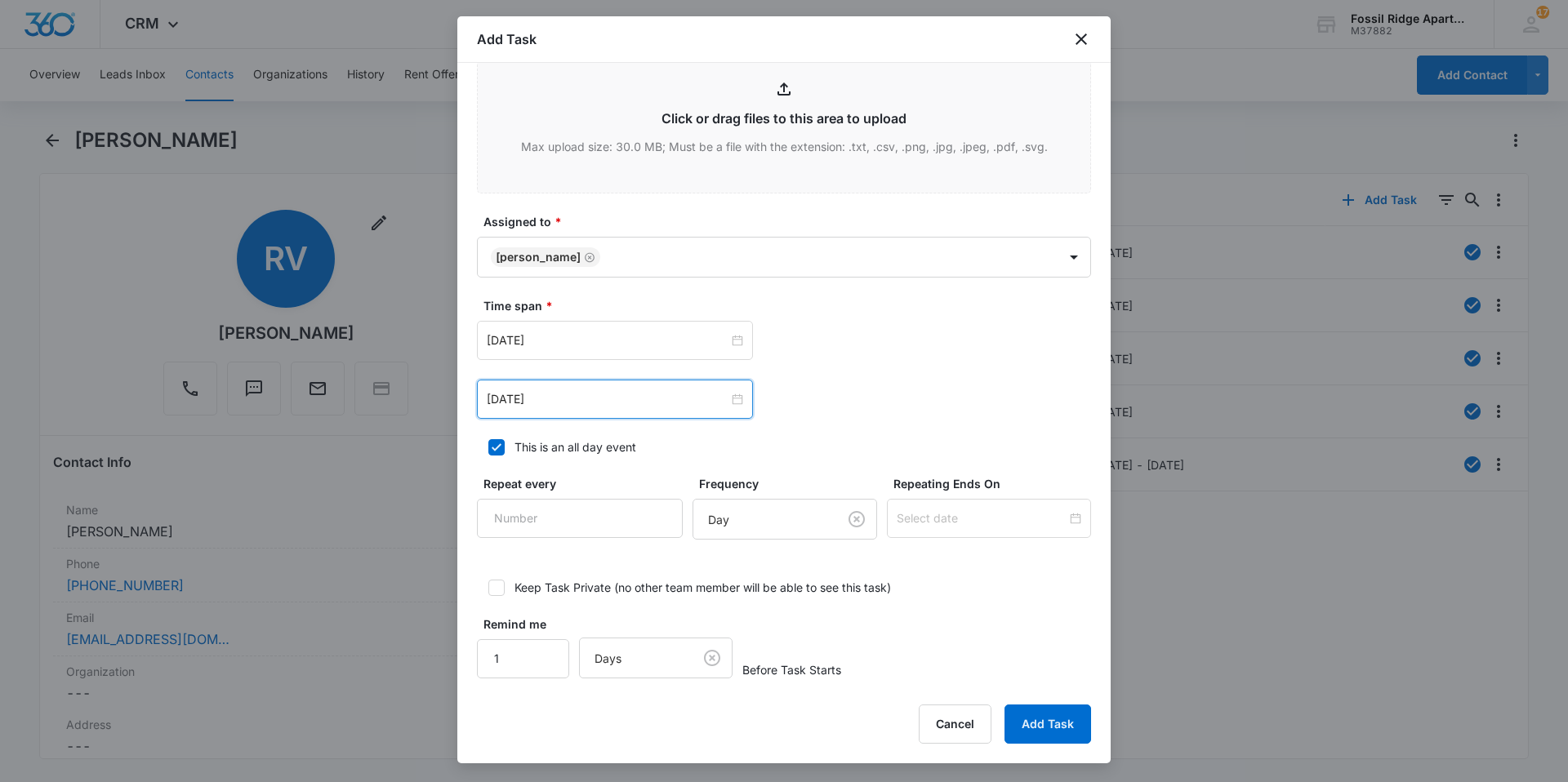
scroll to position [845, 0]
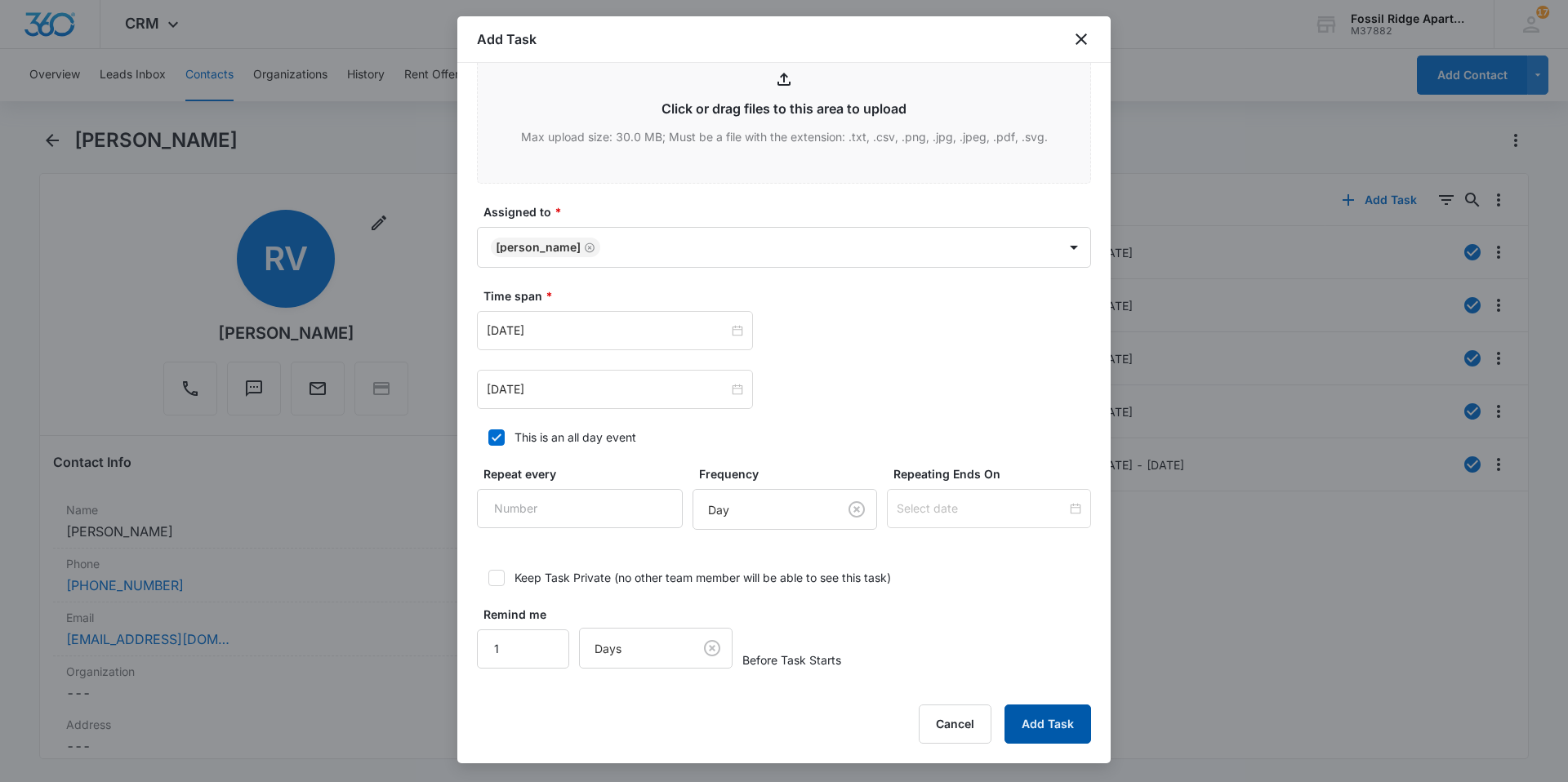
click at [1037, 727] on button "Add Task" at bounding box center [1047, 723] width 86 height 39
